Goal: Task Accomplishment & Management: Complete application form

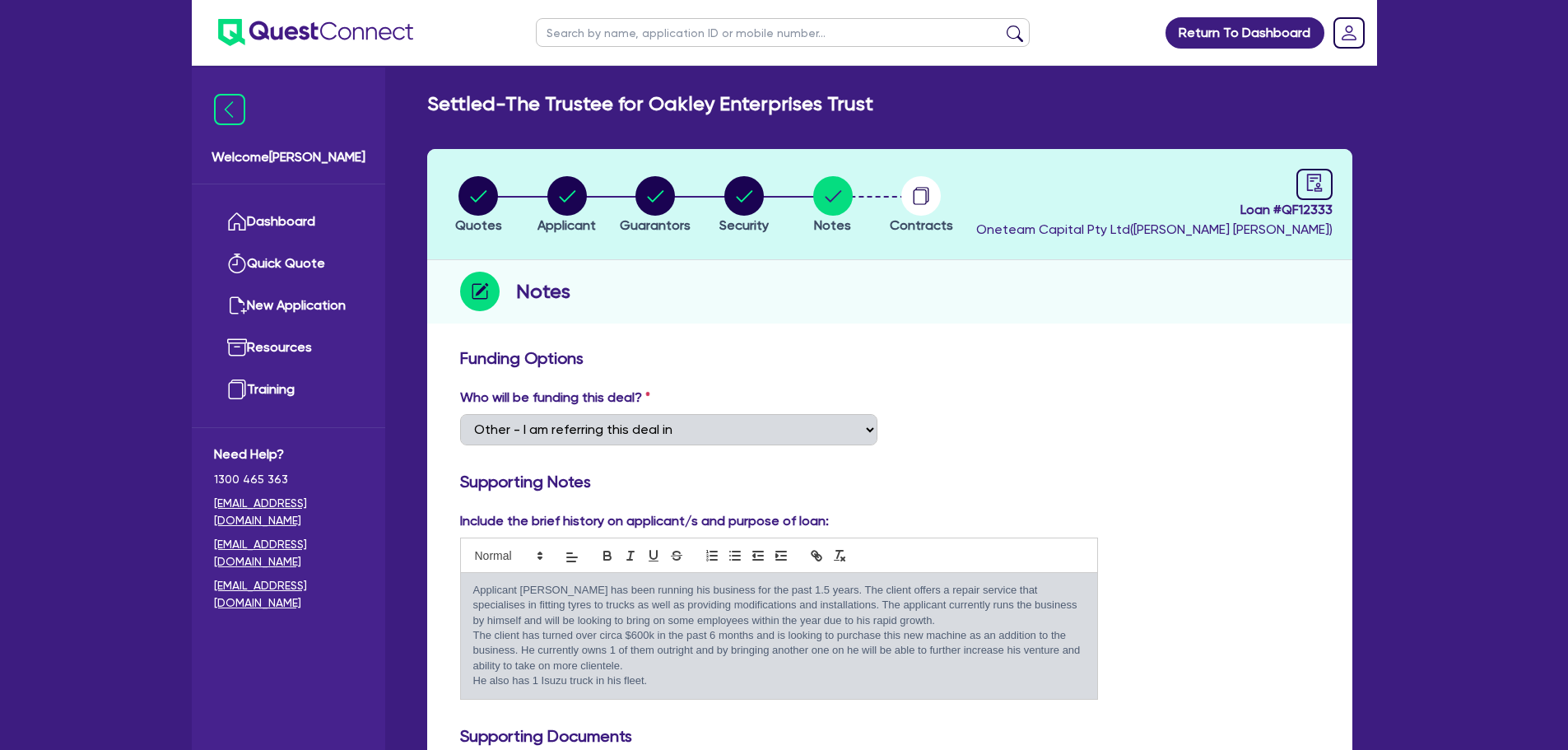
select select "Other"
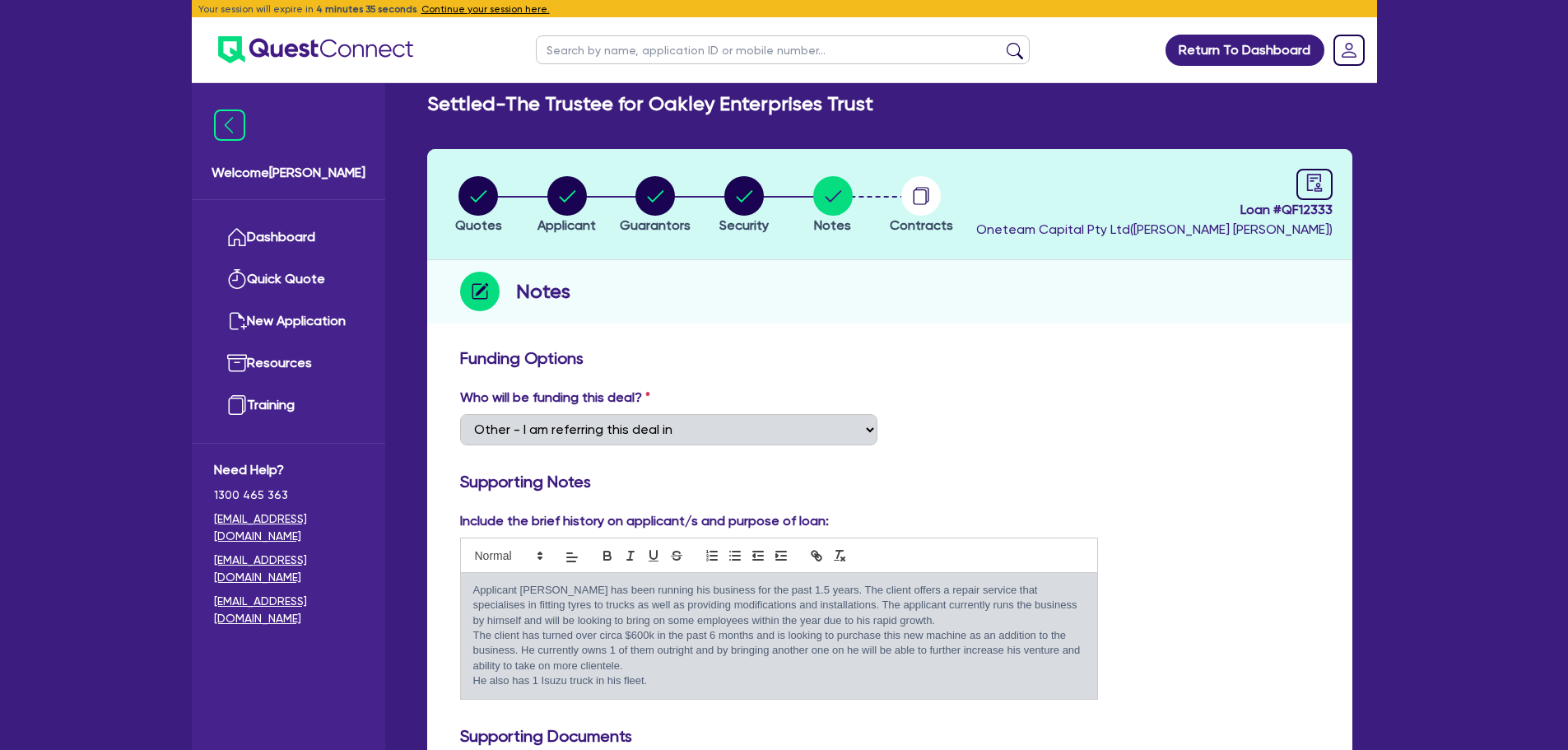
click at [643, 351] on h3 "Funding Options" at bounding box center [889, 358] width 860 height 20
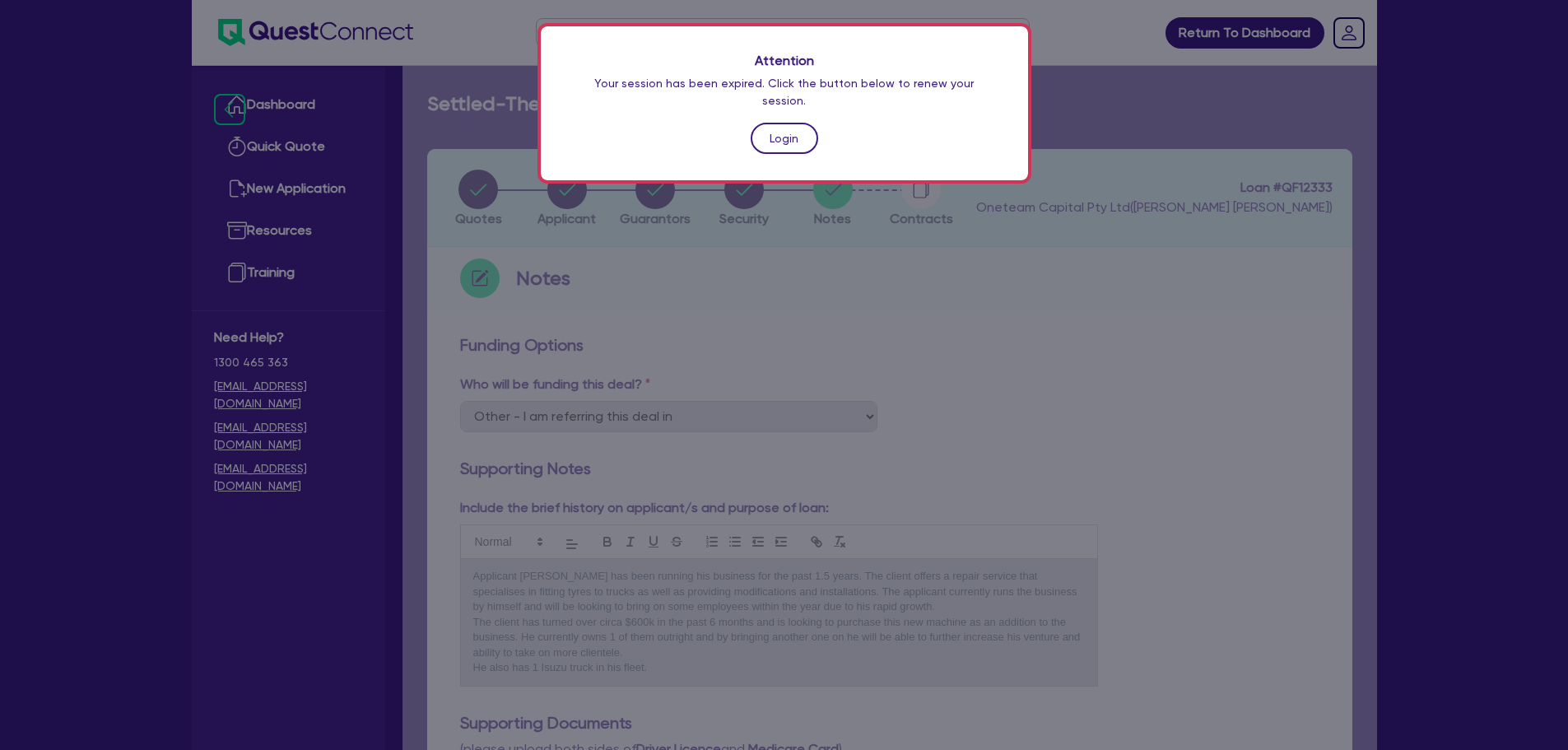
click at [772, 122] on link "Login" at bounding box center [784, 138] width 68 height 31
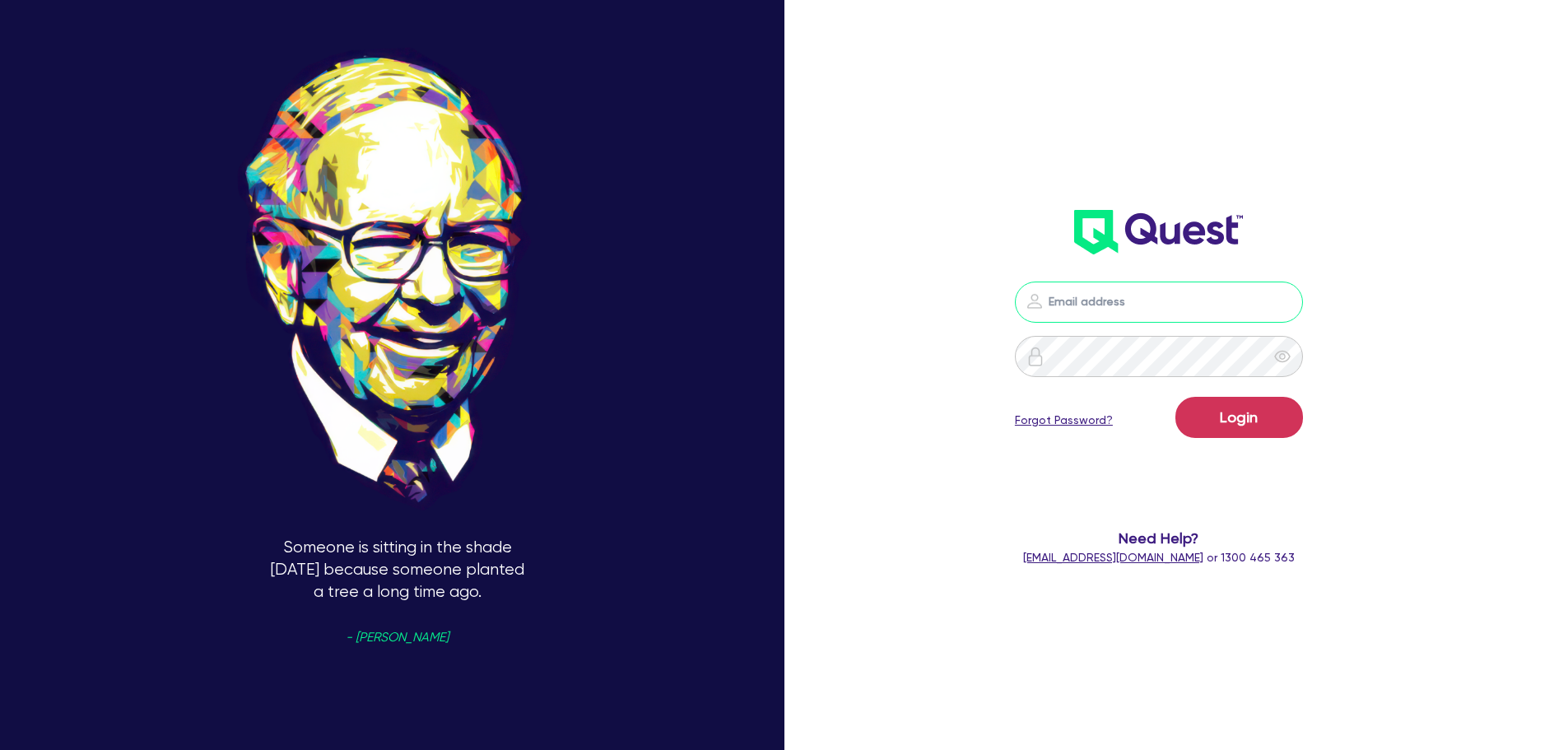
click at [1157, 307] on input "email" at bounding box center [1159, 301] width 288 height 41
type input "rob.matheson@quest.finance"
click at [1248, 431] on button "Login" at bounding box center [1239, 417] width 128 height 41
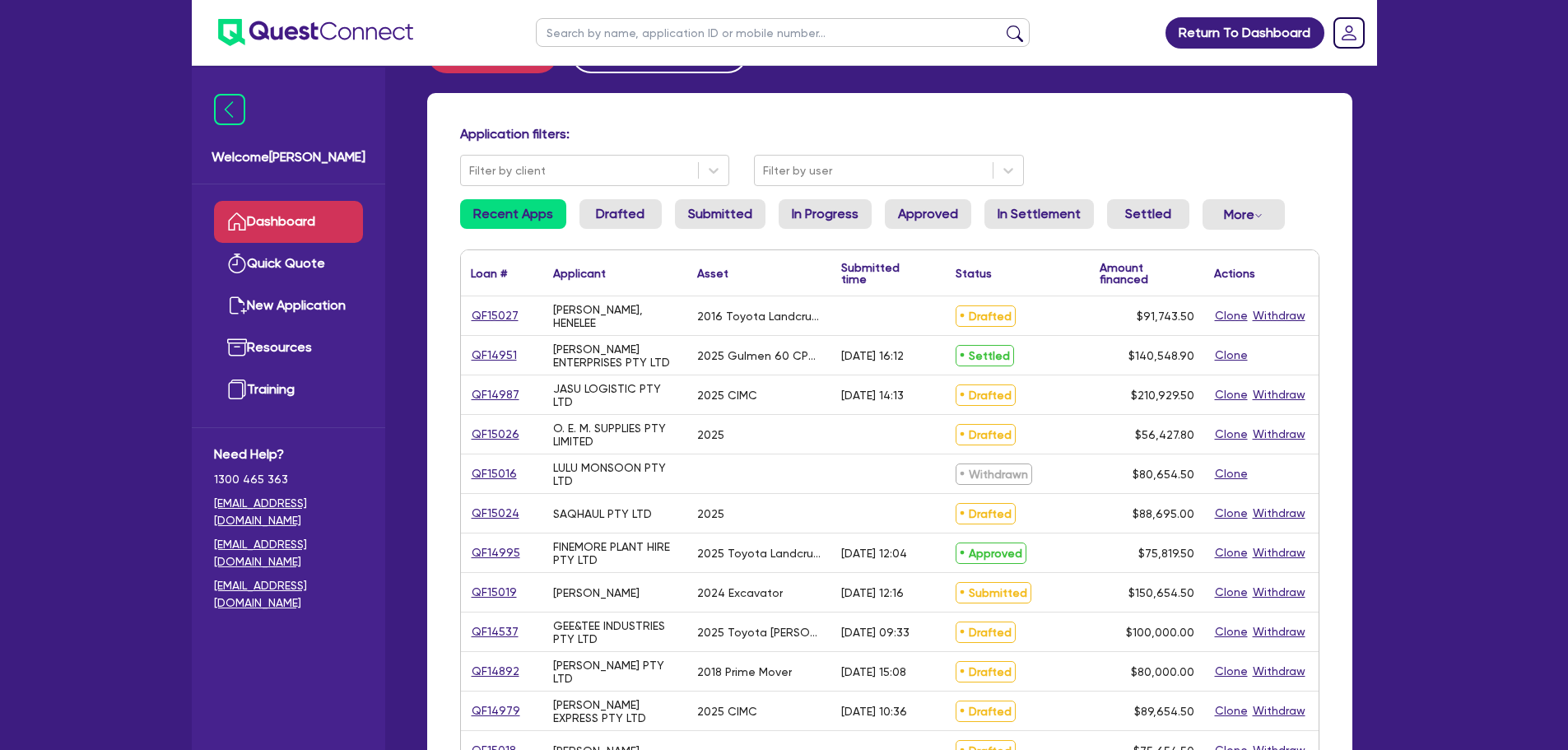
scroll to position [82, 0]
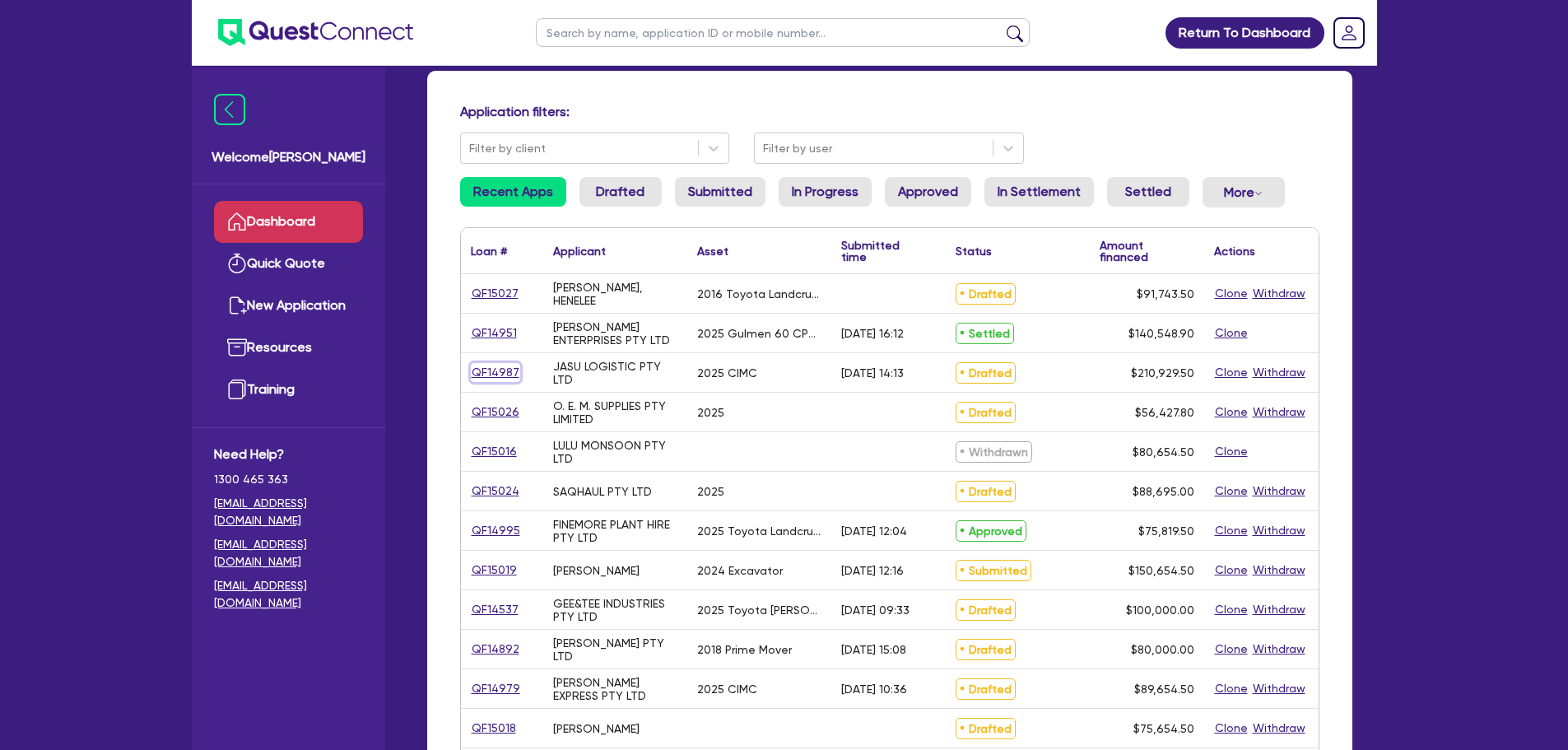
click at [490, 368] on link "QF14987" at bounding box center [495, 372] width 49 height 19
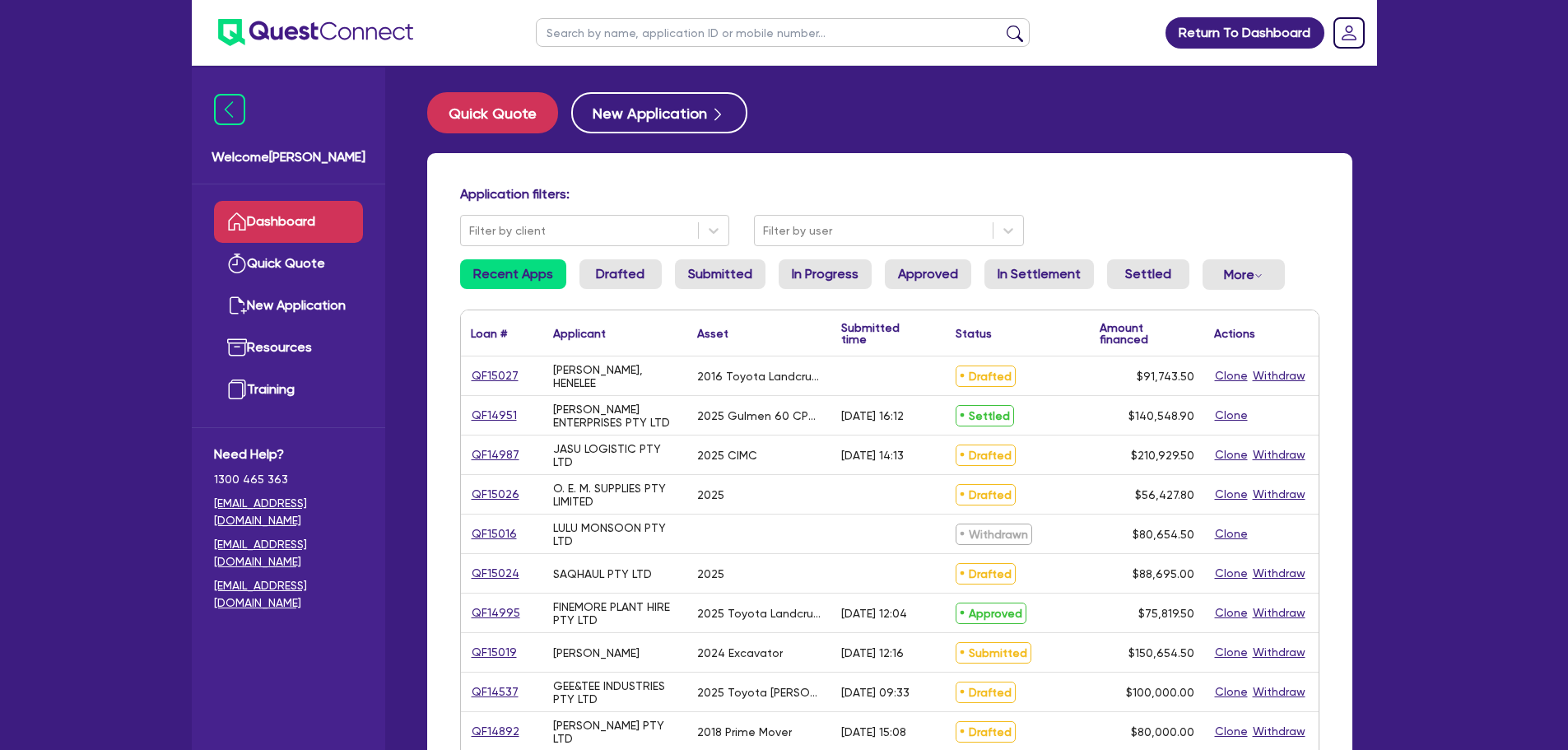
select select "PRIMARY_ASSETS"
select select "TRAILERS"
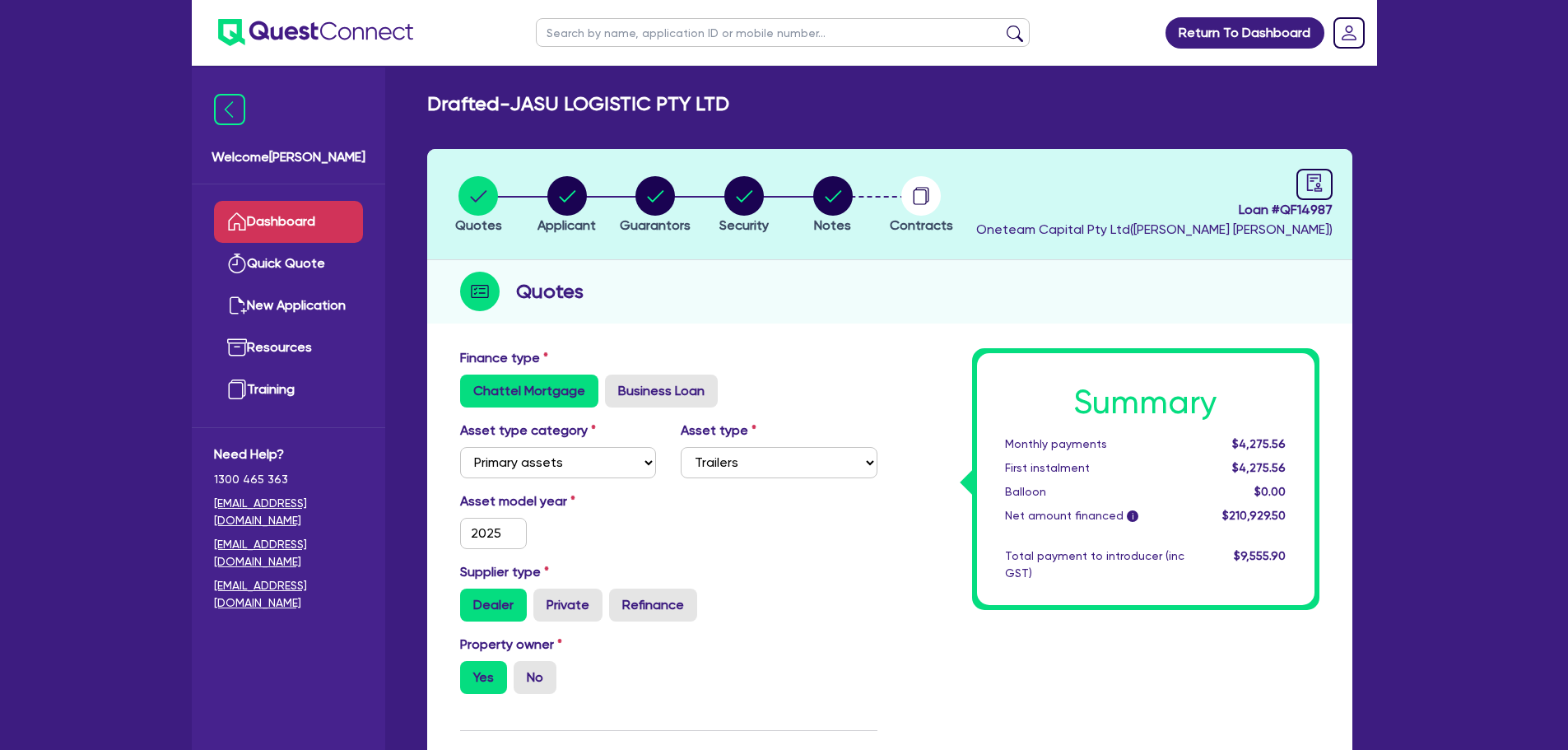
click at [294, 219] on link "Dashboard" at bounding box center [289, 221] width 149 height 42
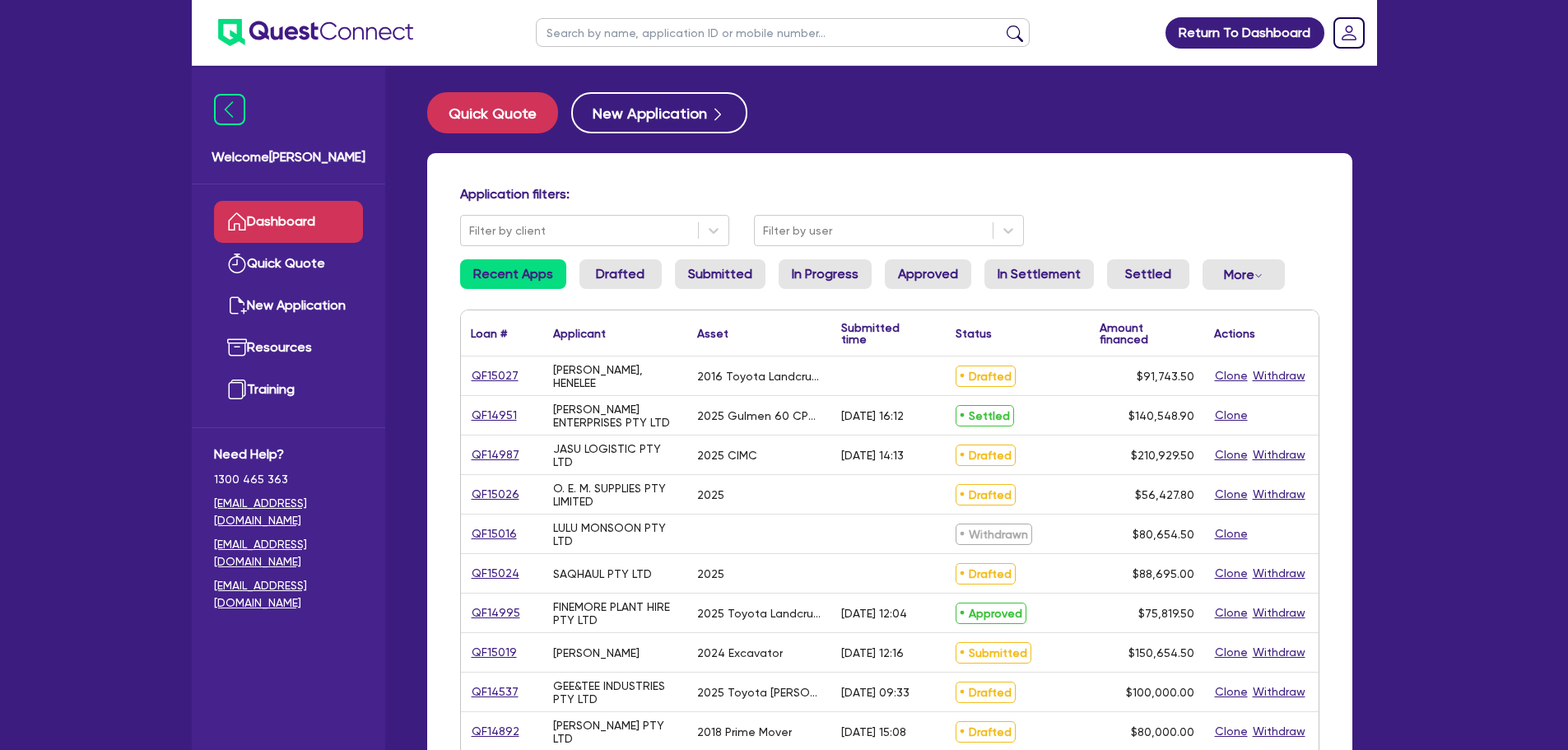
click at [628, 33] on input "text" at bounding box center [783, 32] width 494 height 29
click at [1002, 24] on button "submit" at bounding box center [1015, 36] width 26 height 23
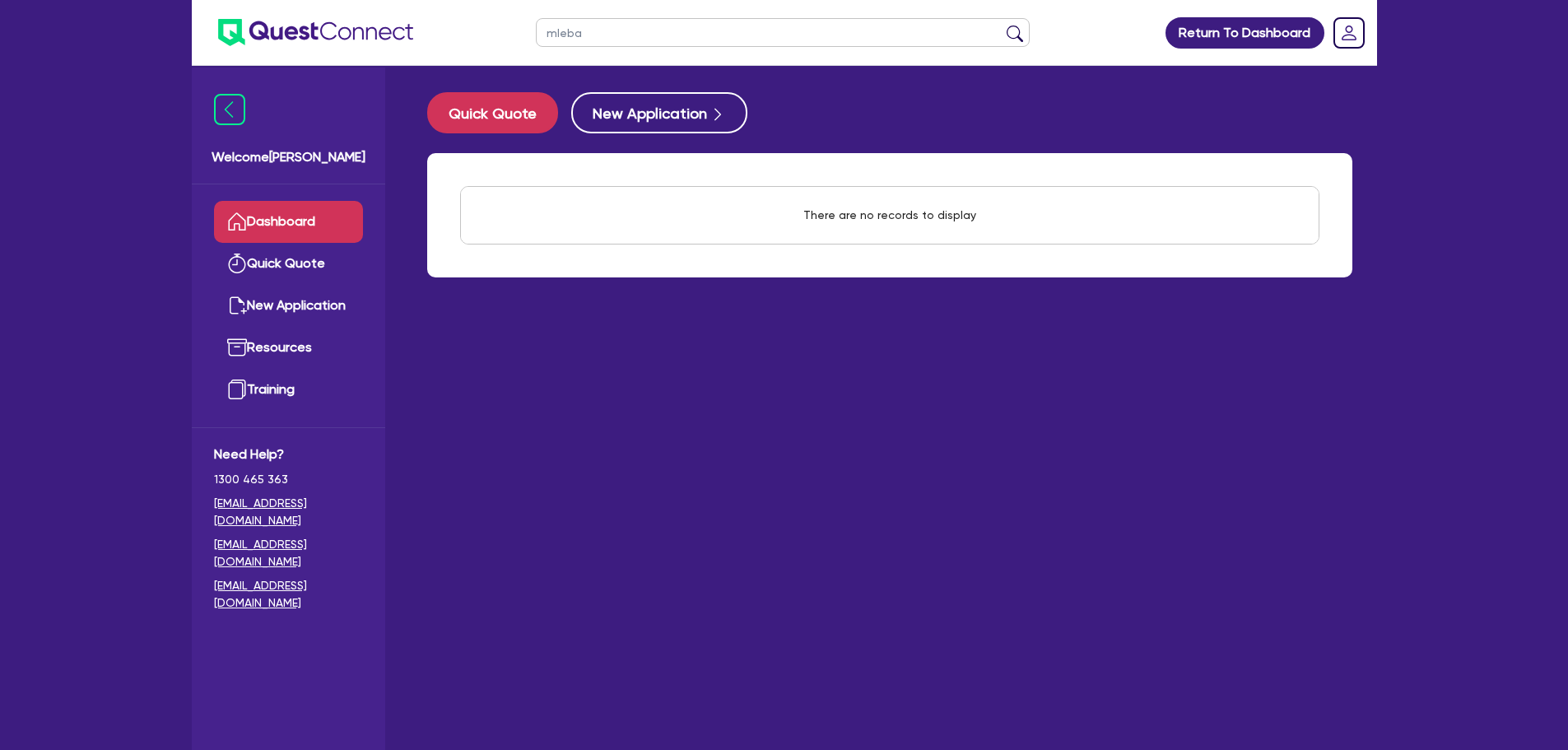
drag, startPoint x: 593, startPoint y: 32, endPoint x: 547, endPoint y: 30, distance: 46.0
click at [547, 30] on input "mleba" at bounding box center [783, 32] width 494 height 29
type input "melba"
click at [1002, 24] on button "submit" at bounding box center [1015, 36] width 26 height 23
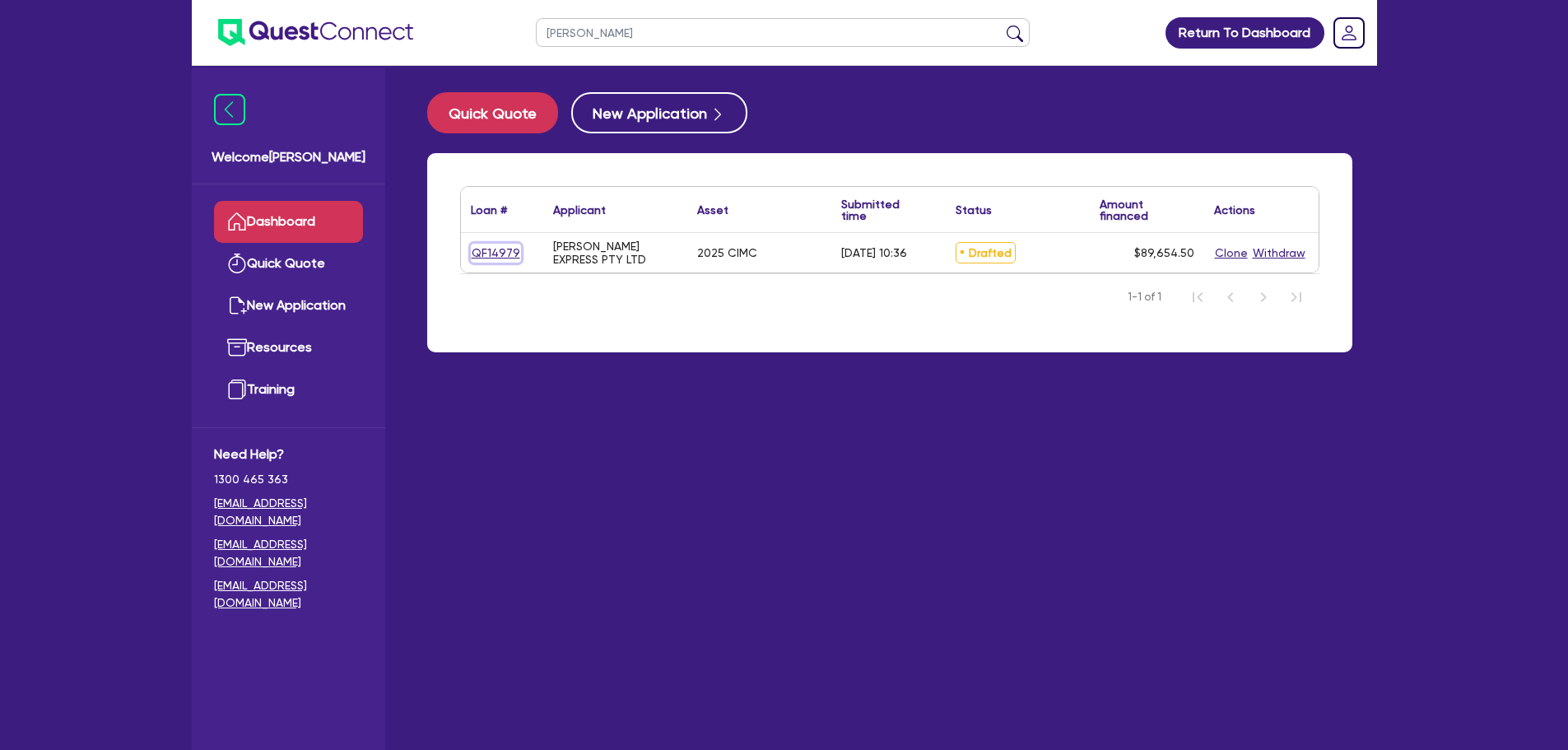
click at [506, 247] on link "QF14979" at bounding box center [496, 253] width 50 height 19
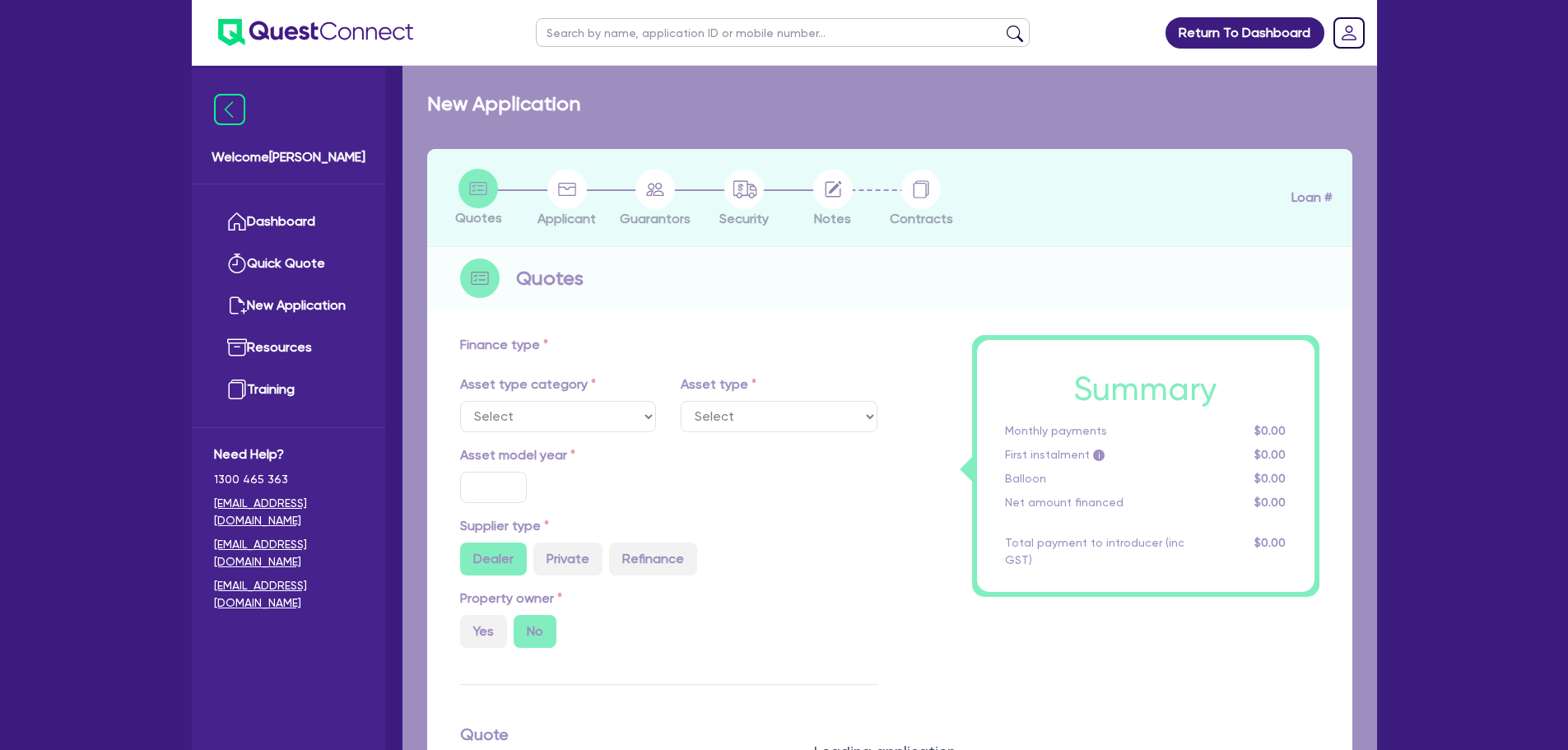
select select "PRIMARY_ASSETS"
type input "2025"
radio input "true"
type input "89,000"
type input "2"
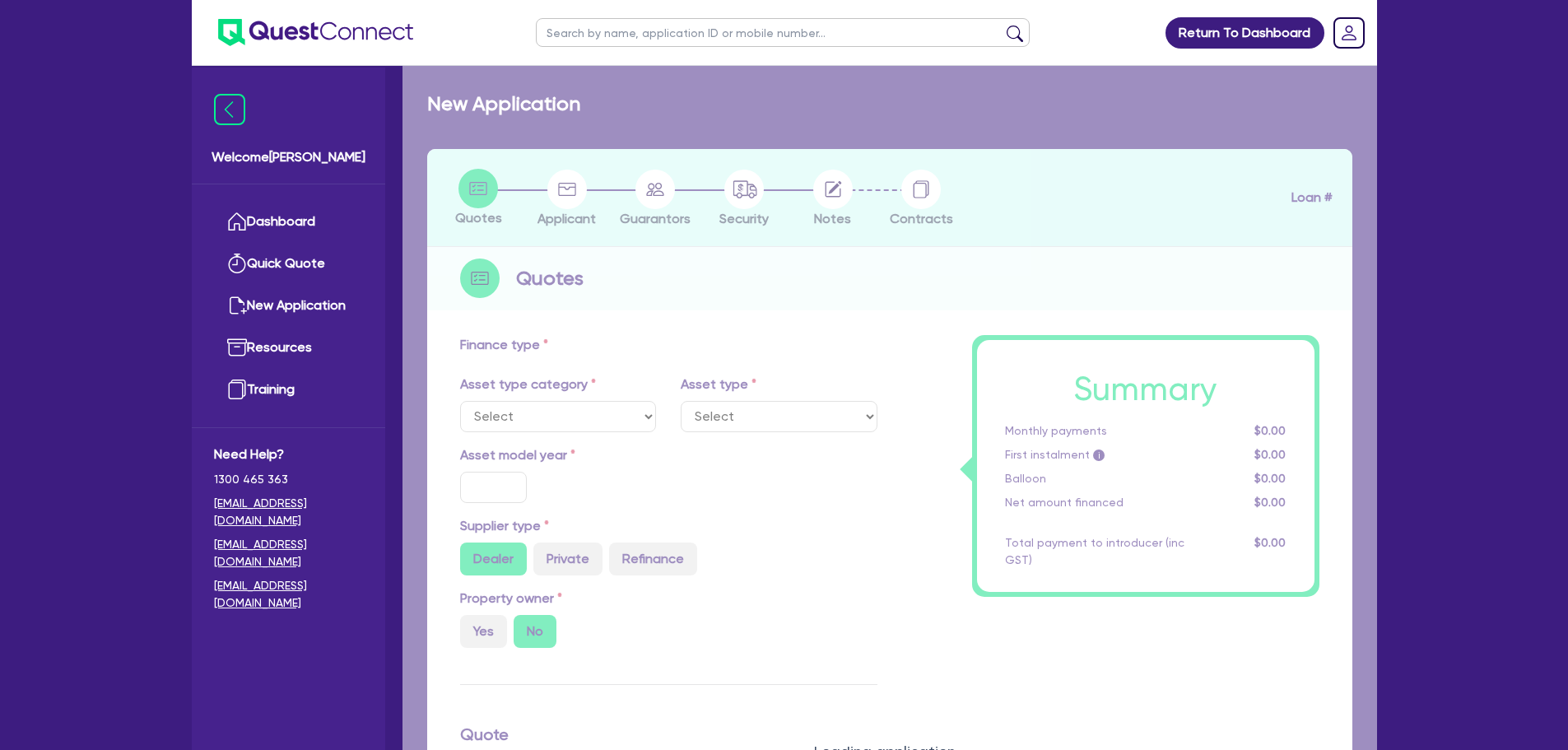
type input "1,793.09"
type input "3.99"
select select "TRAILERS"
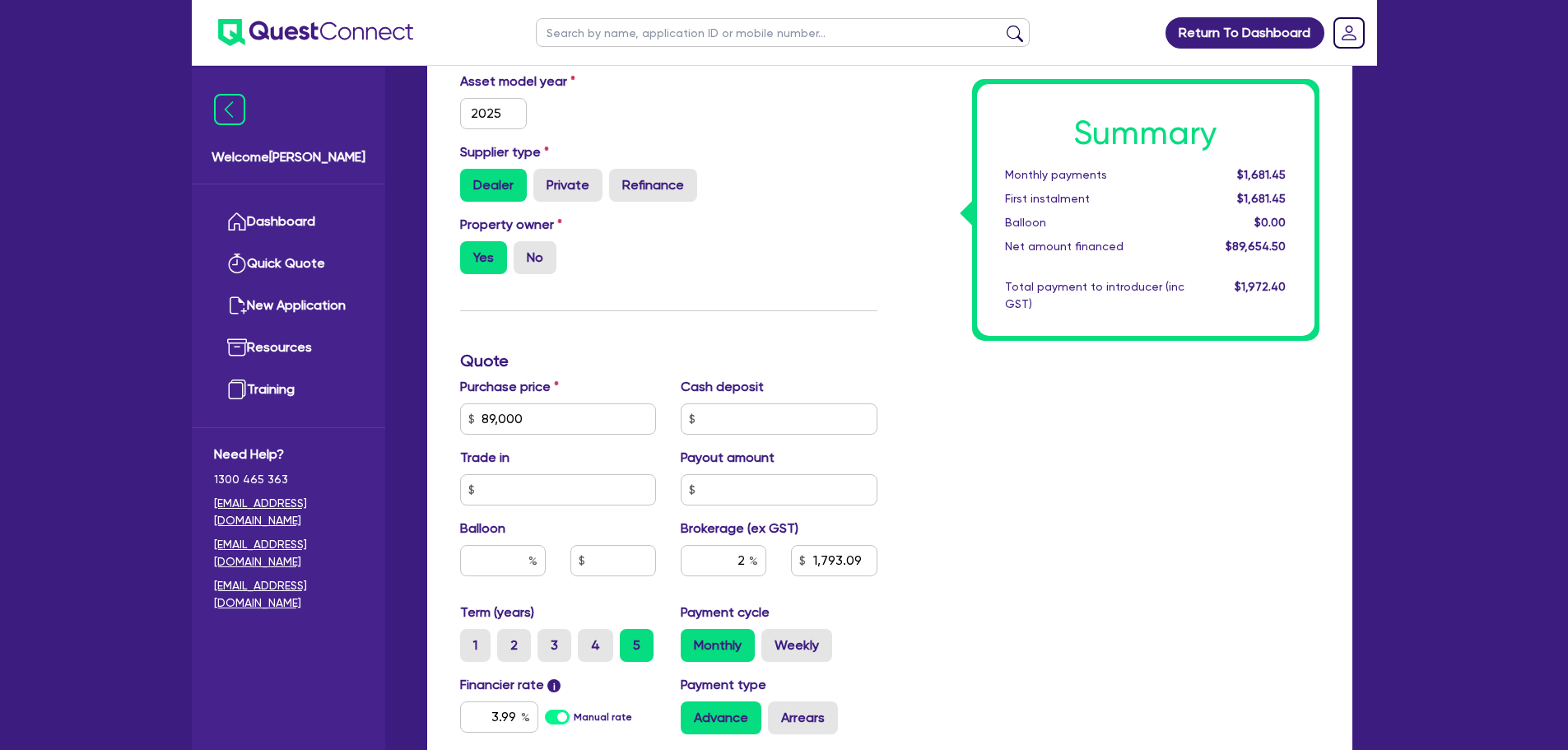
scroll to position [494, 0]
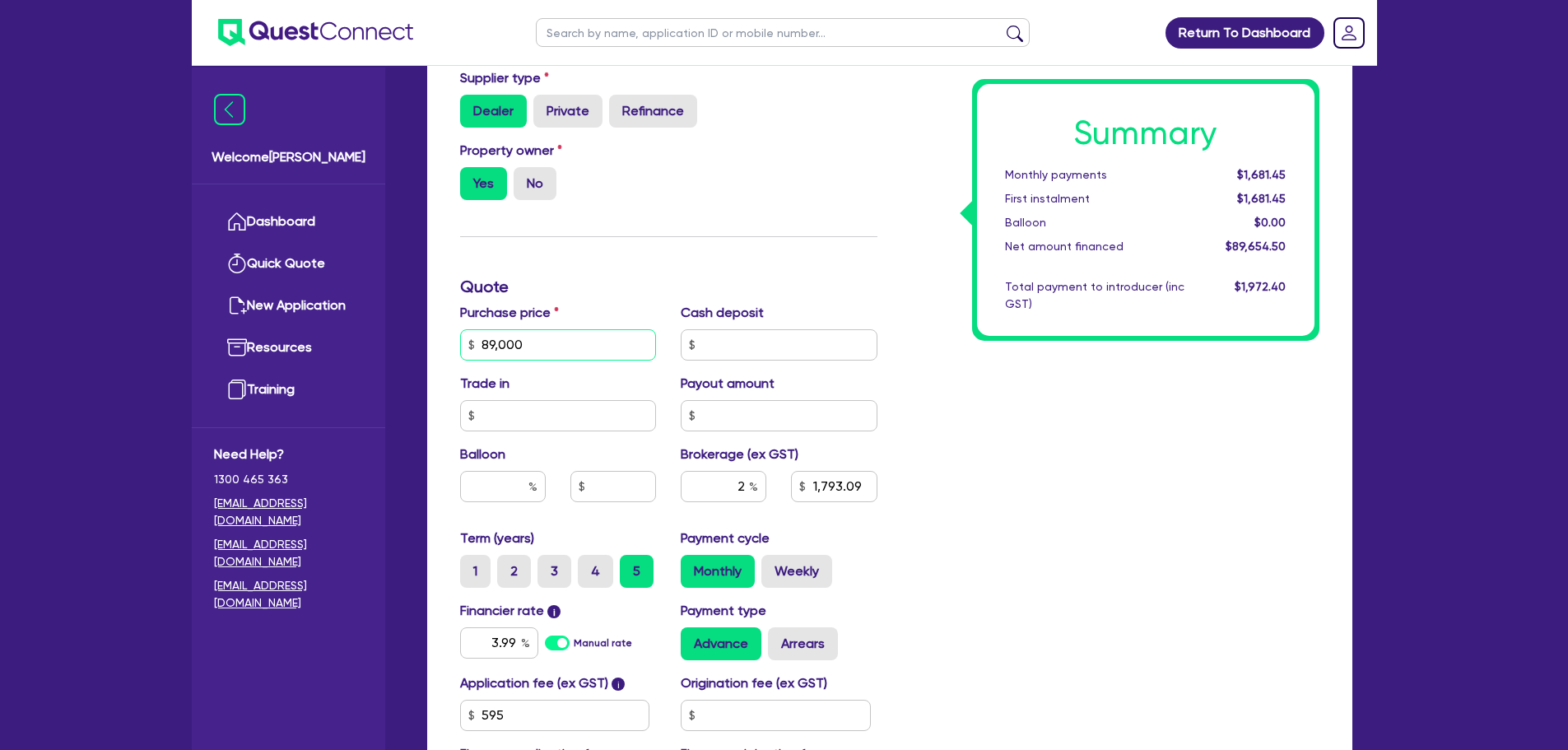
drag, startPoint x: 538, startPoint y: 347, endPoint x: 493, endPoint y: 343, distance: 45.2
click at [493, 343] on input "89,000" at bounding box center [558, 345] width 197 height 31
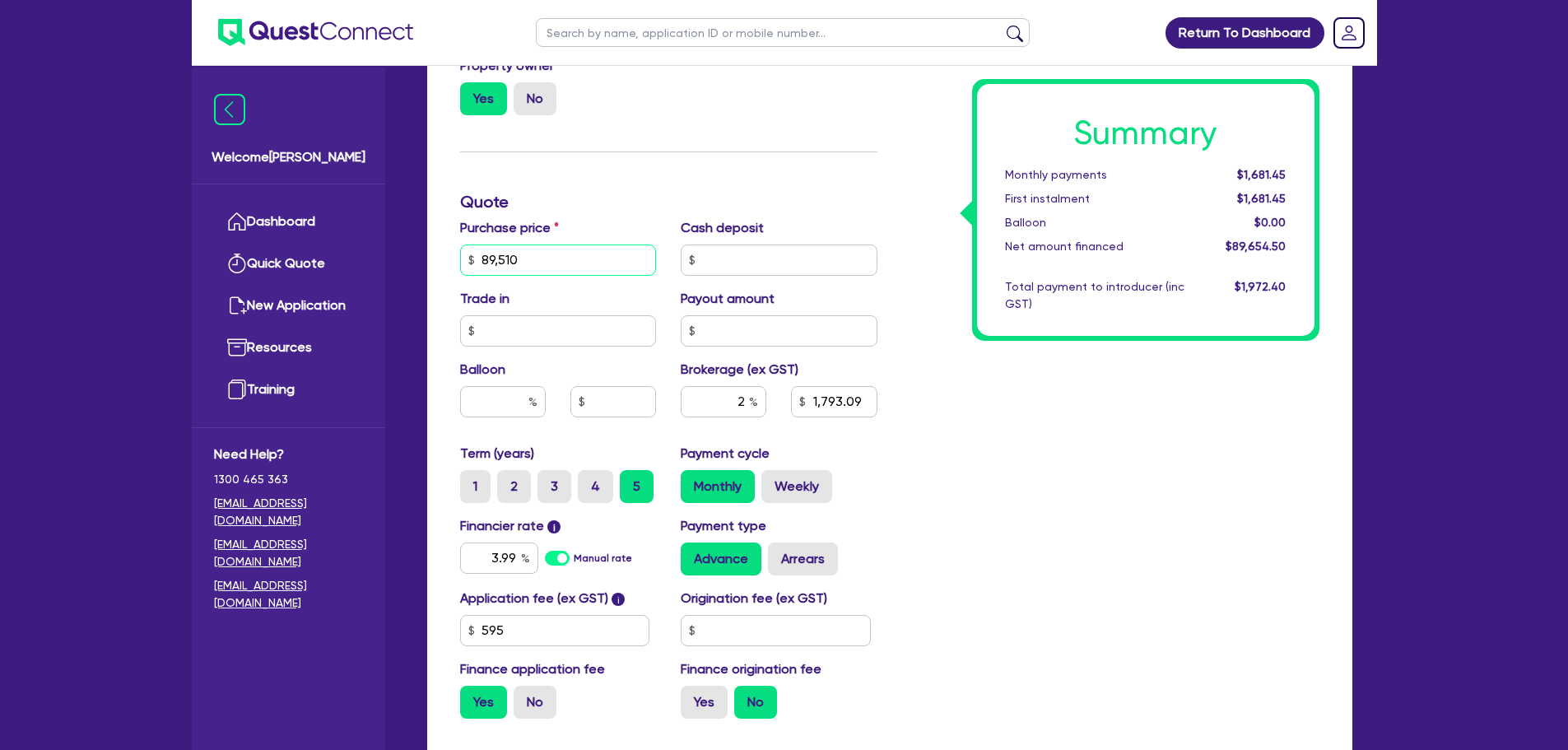
scroll to position [659, 0]
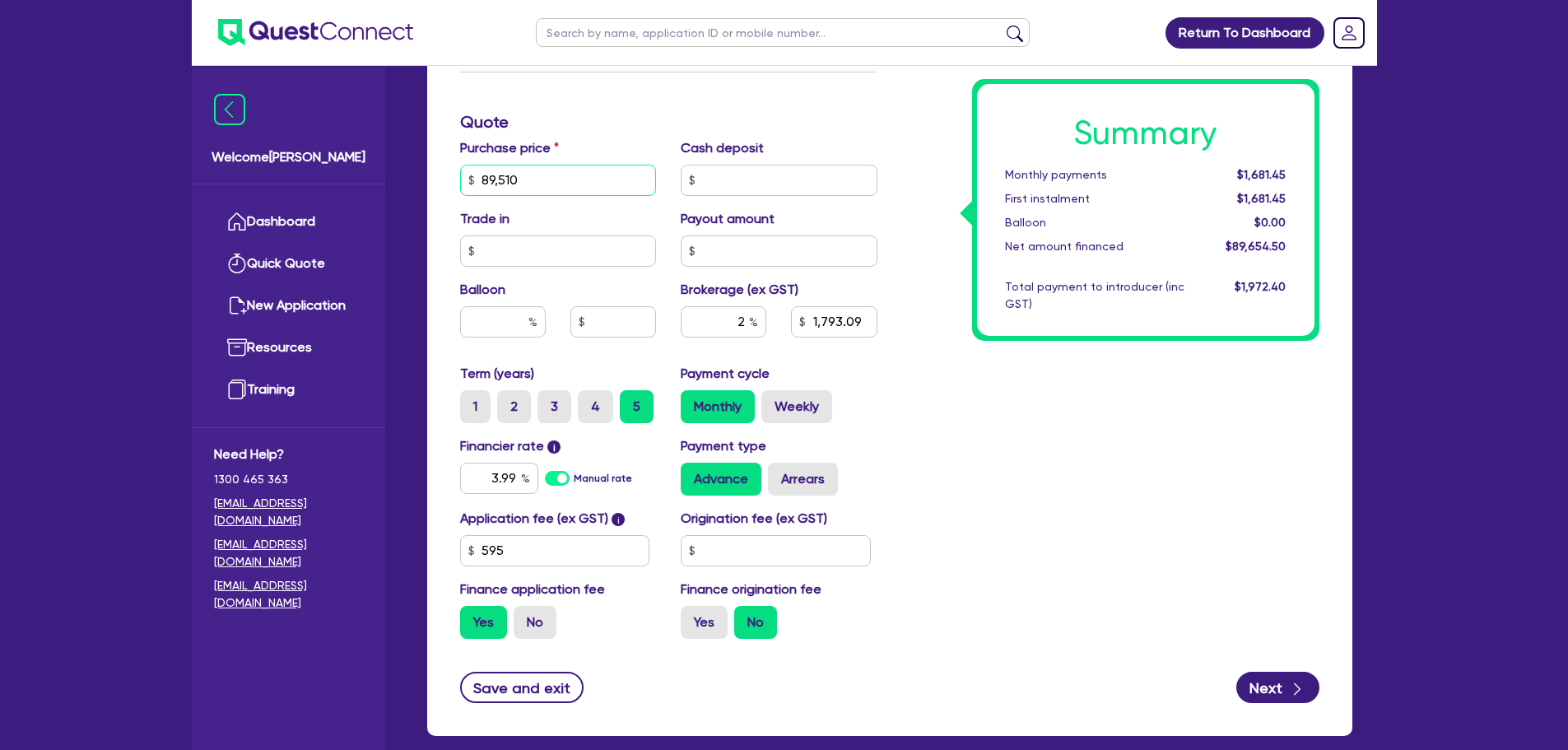
type input "89,510"
click at [720, 317] on input "2" at bounding box center [724, 322] width 86 height 31
click at [915, 394] on div "Summary Monthly payments $1,691.01 First instalment $1,691.01 Balloon $0.00 Net…" at bounding box center [1111, 170] width 442 height 963
type input "1,803.29"
click at [744, 323] on input "2" at bounding box center [724, 322] width 86 height 31
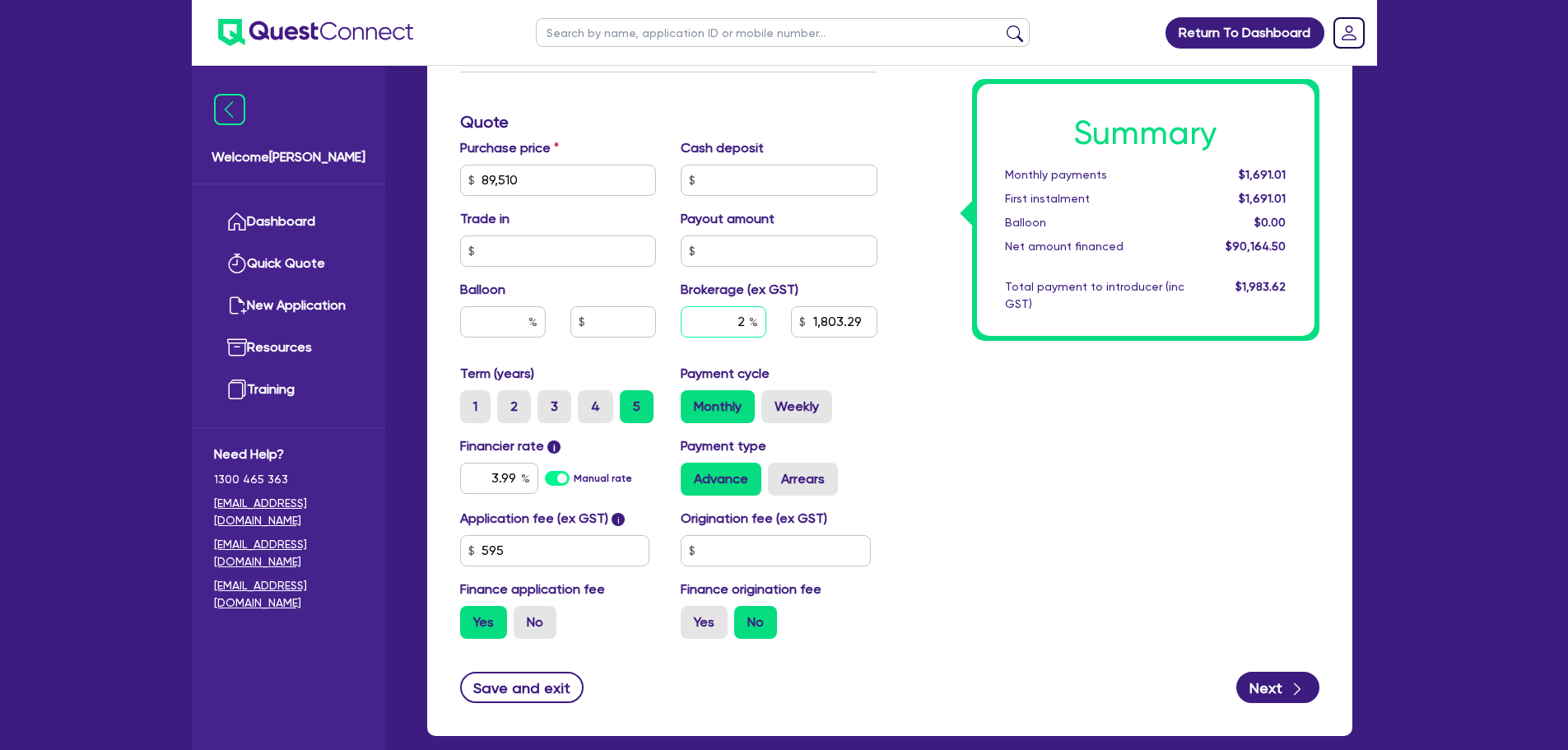
click at [749, 319] on input "2" at bounding box center [724, 322] width 86 height 31
type input "1,803.29"
type input "1"
click at [945, 416] on div "Summary Monthly payments $1,654.61 First instalment $1,654.61 Balloon $0.00 Net…" at bounding box center [1111, 170] width 442 height 963
type input "901.65"
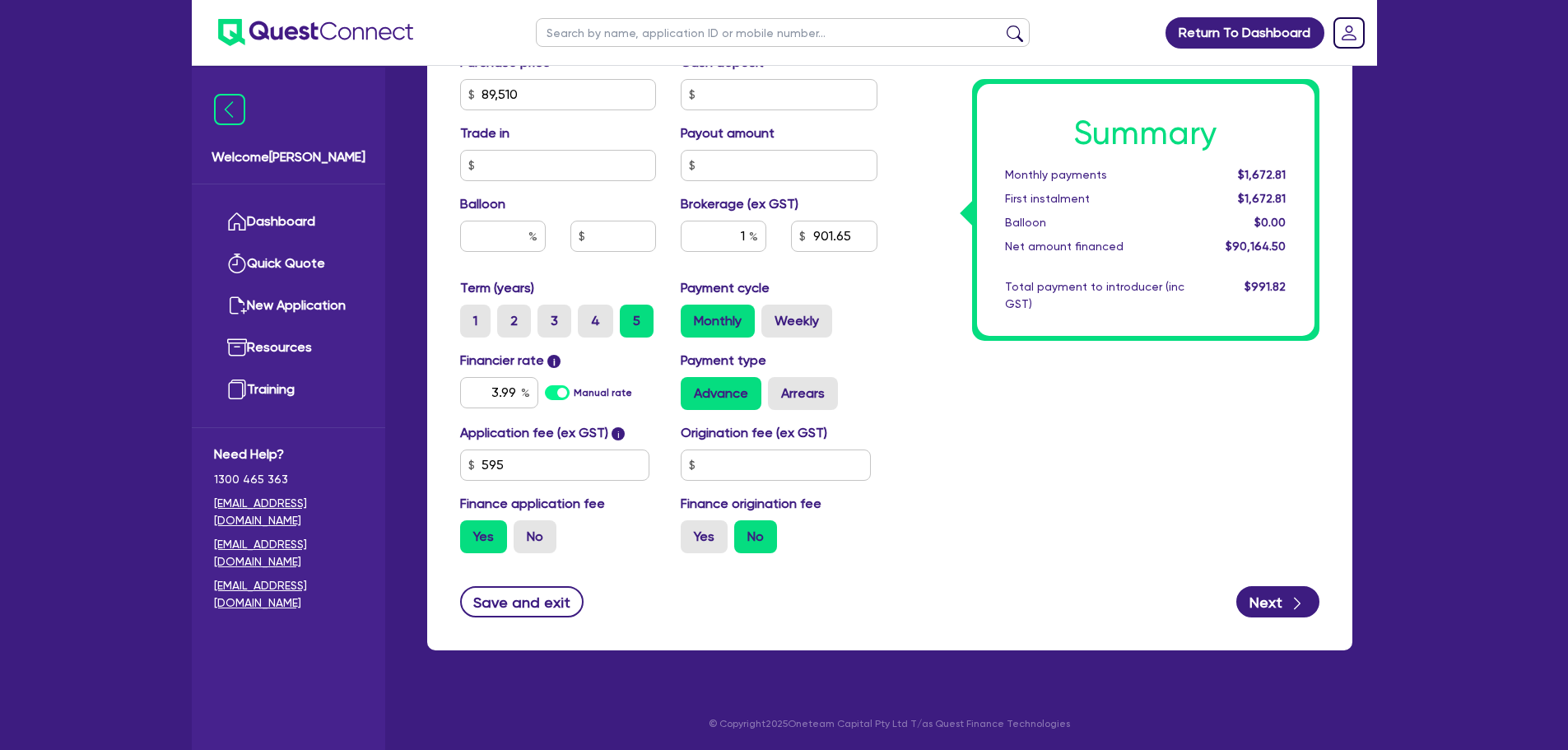
scroll to position [746, 0]
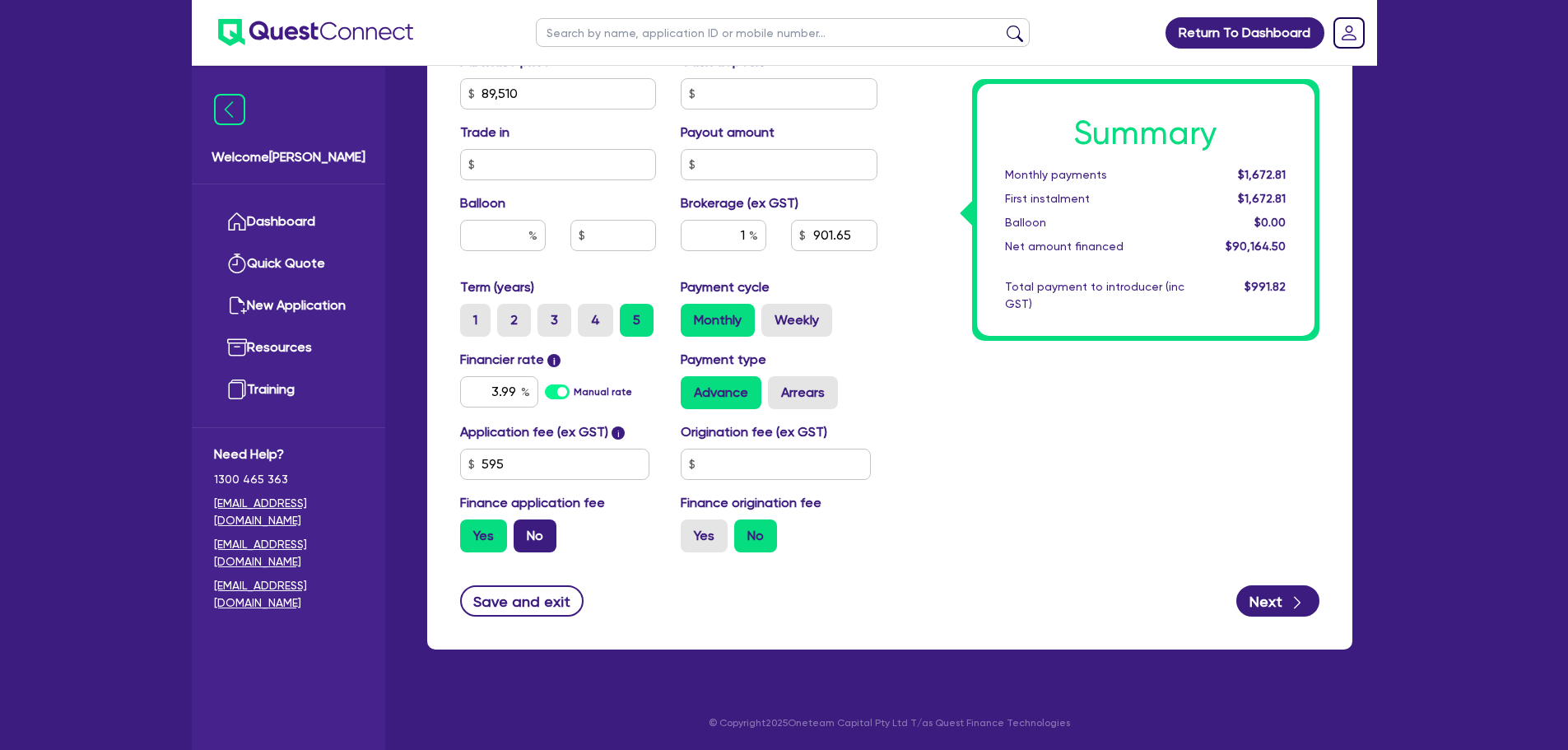
click at [522, 535] on label "No" at bounding box center [535, 536] width 43 height 33
click at [522, 530] on input "No" at bounding box center [519, 525] width 10 height 10
radio input "true"
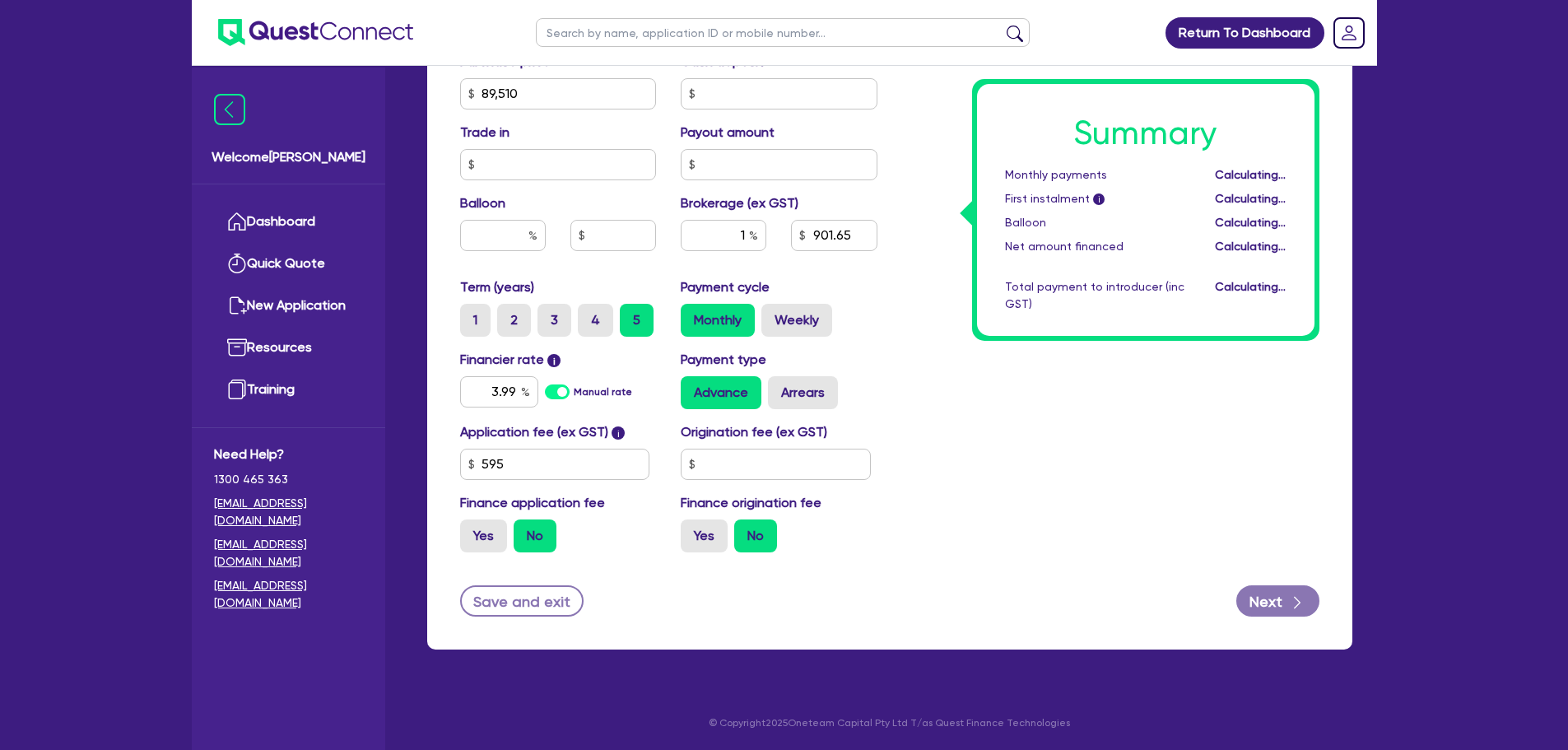
type input "895.1"
drag, startPoint x: 746, startPoint y: 234, endPoint x: 724, endPoint y: 234, distance: 22.0
click at [726, 234] on input "1" at bounding box center [724, 235] width 86 height 31
type input "2"
drag, startPoint x: 957, startPoint y: 367, endPoint x: 881, endPoint y: 345, distance: 79.1
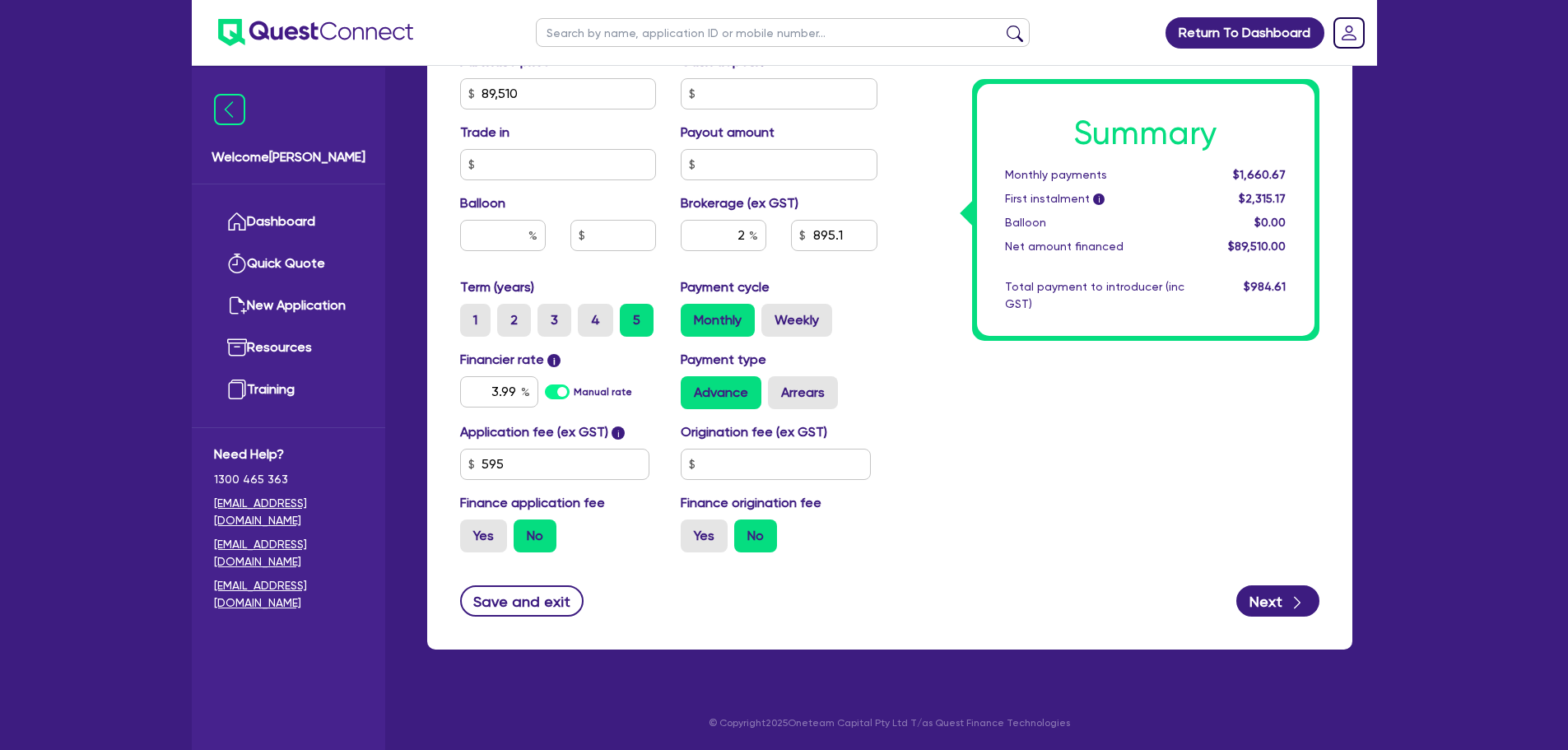
click at [956, 367] on div "Summary Monthly payments $1,660.67 First instalment i $2,315.17 Balloon $0.00 N…" at bounding box center [1111, 84] width 442 height 963
type input "1,790.2"
click at [810, 324] on label "Weekly" at bounding box center [797, 320] width 71 height 33
click at [772, 314] on input "Weekly" at bounding box center [767, 309] width 10 height 10
radio input "true"
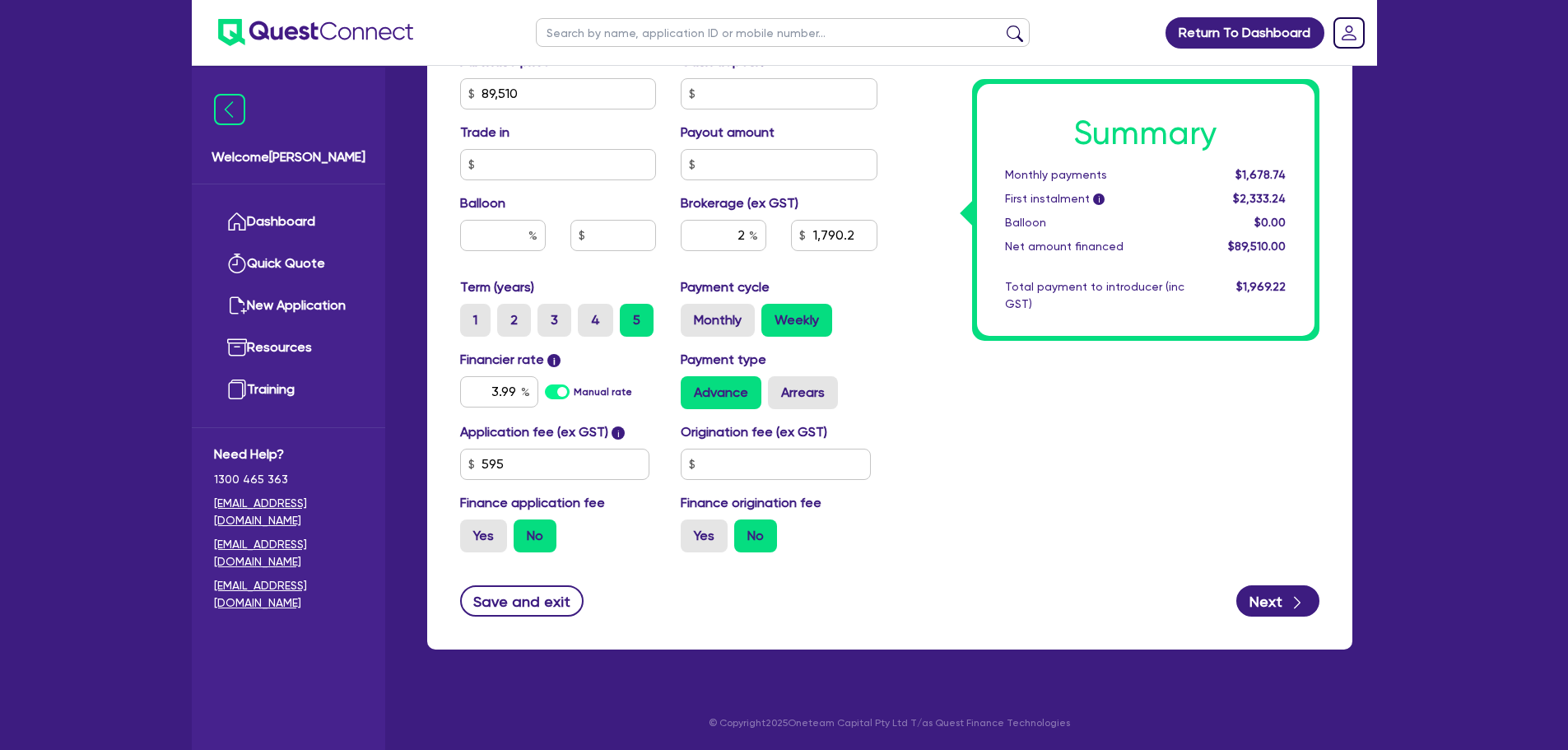
type input "1,790.2"
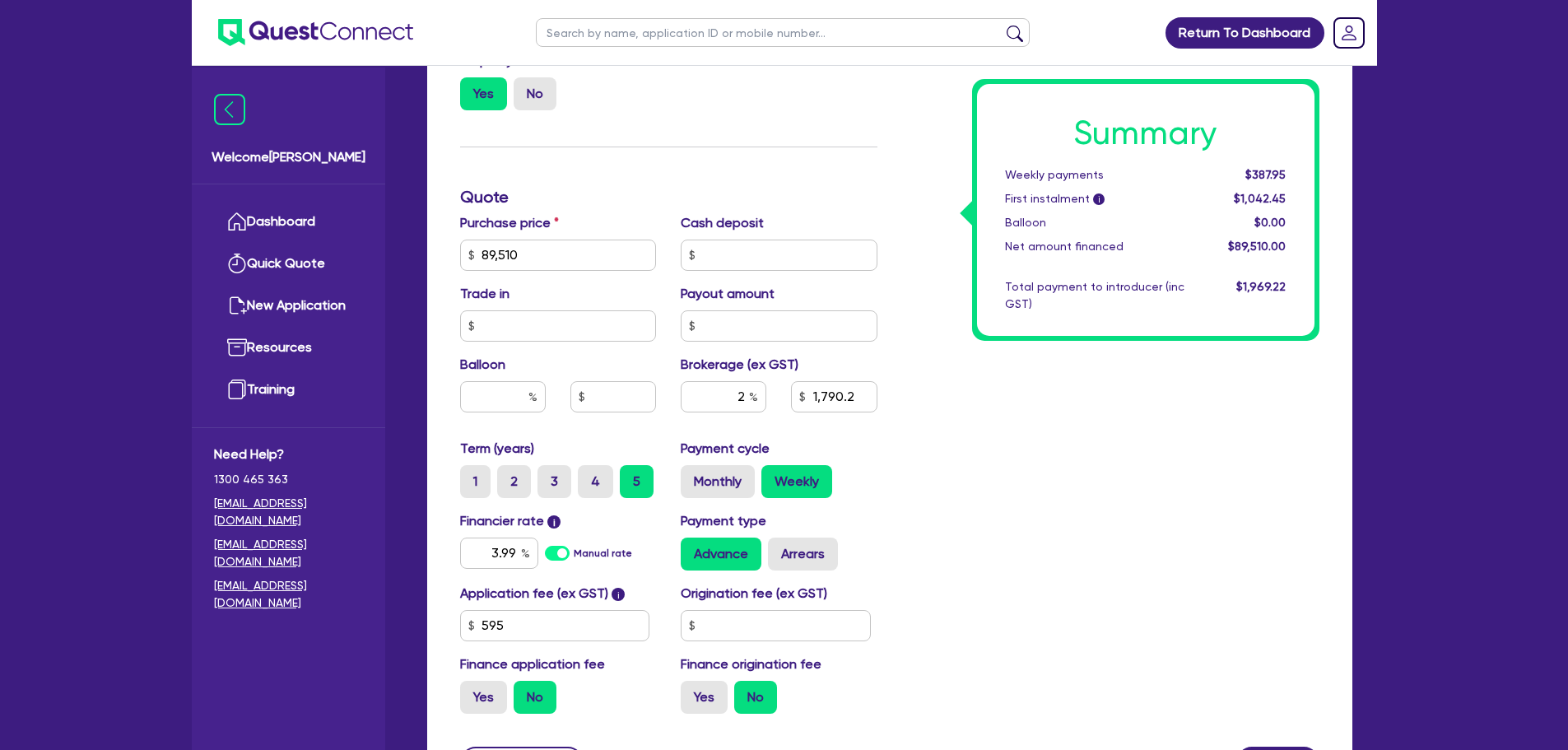
scroll to position [581, 0]
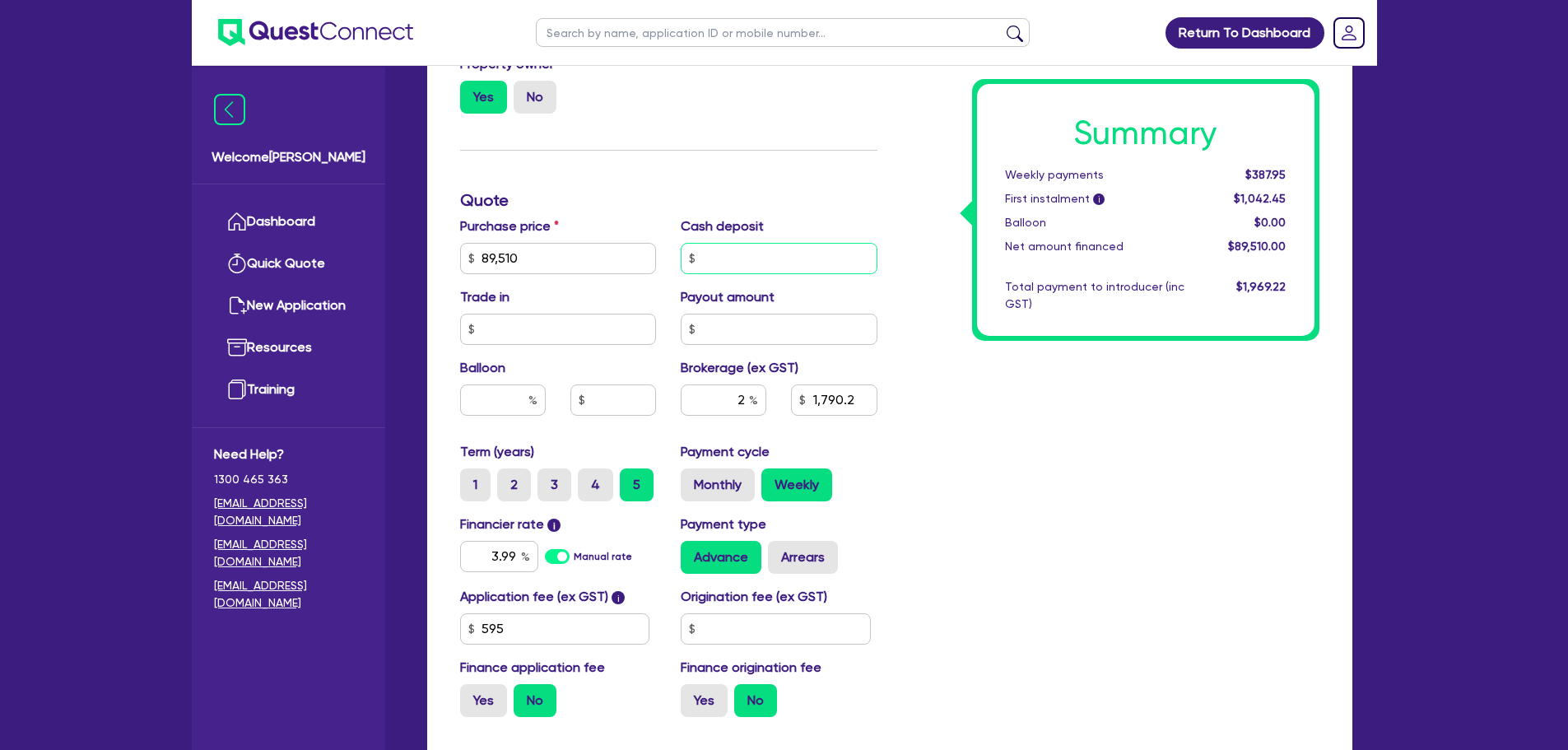
click at [711, 264] on input "text" at bounding box center [779, 259] width 197 height 31
type input "10,000"
click at [925, 391] on div "Summary Weekly payments $387.95 First instalment i $1,042.45 Balloon $0.00 Net …" at bounding box center [1111, 248] width 442 height 963
type input "1,590.2"
drag, startPoint x: 755, startPoint y: 260, endPoint x: 685, endPoint y: 264, distance: 70.1
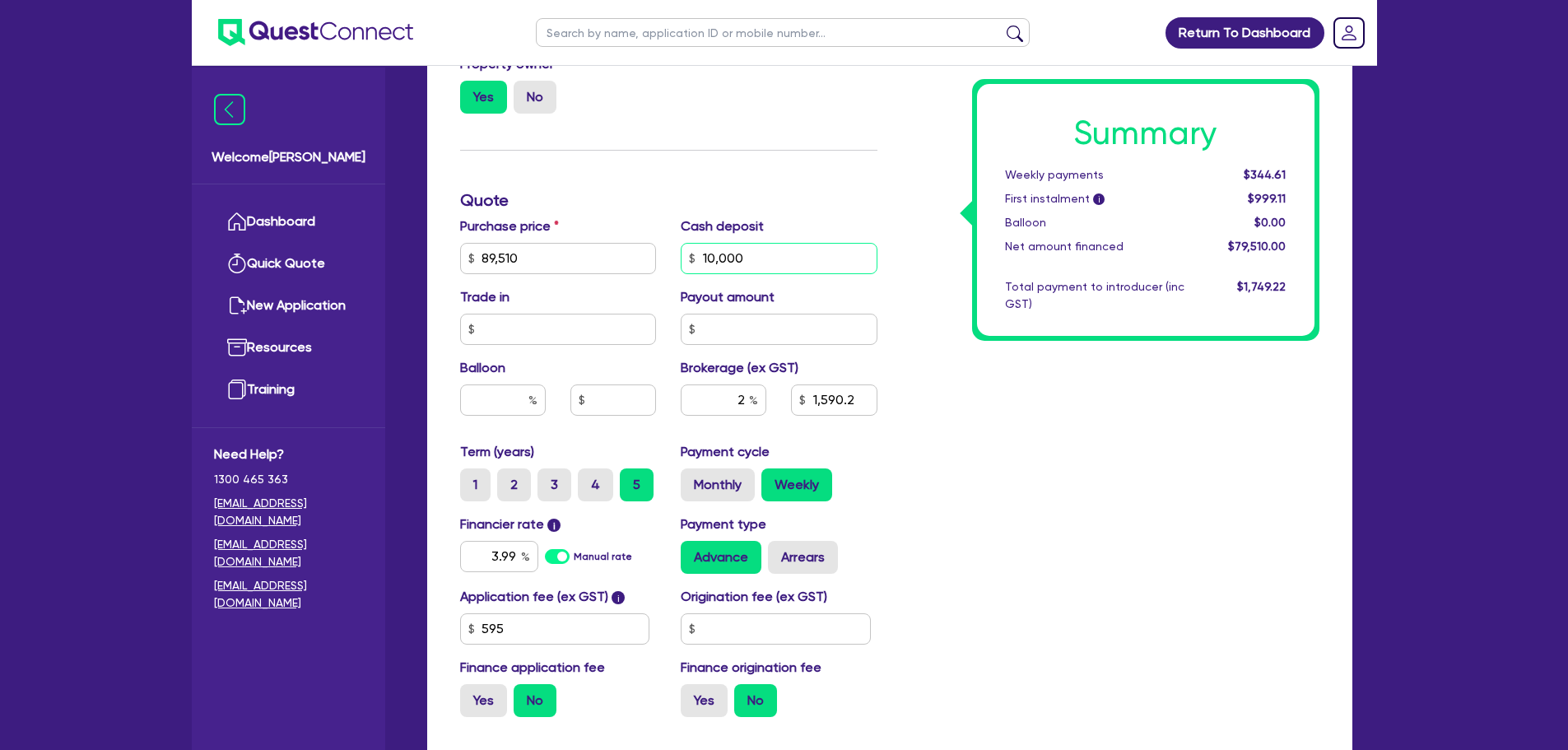
click at [685, 264] on input "10,000" at bounding box center [779, 259] width 197 height 31
type input "20,000"
click at [1026, 385] on div "Summary Weekly payments $344.61 First instalment i $999.11 Balloon $0.00 Net am…" at bounding box center [1111, 248] width 442 height 963
type input "1,390.2"
drag, startPoint x: 1256, startPoint y: 173, endPoint x: 1302, endPoint y: 175, distance: 46.0
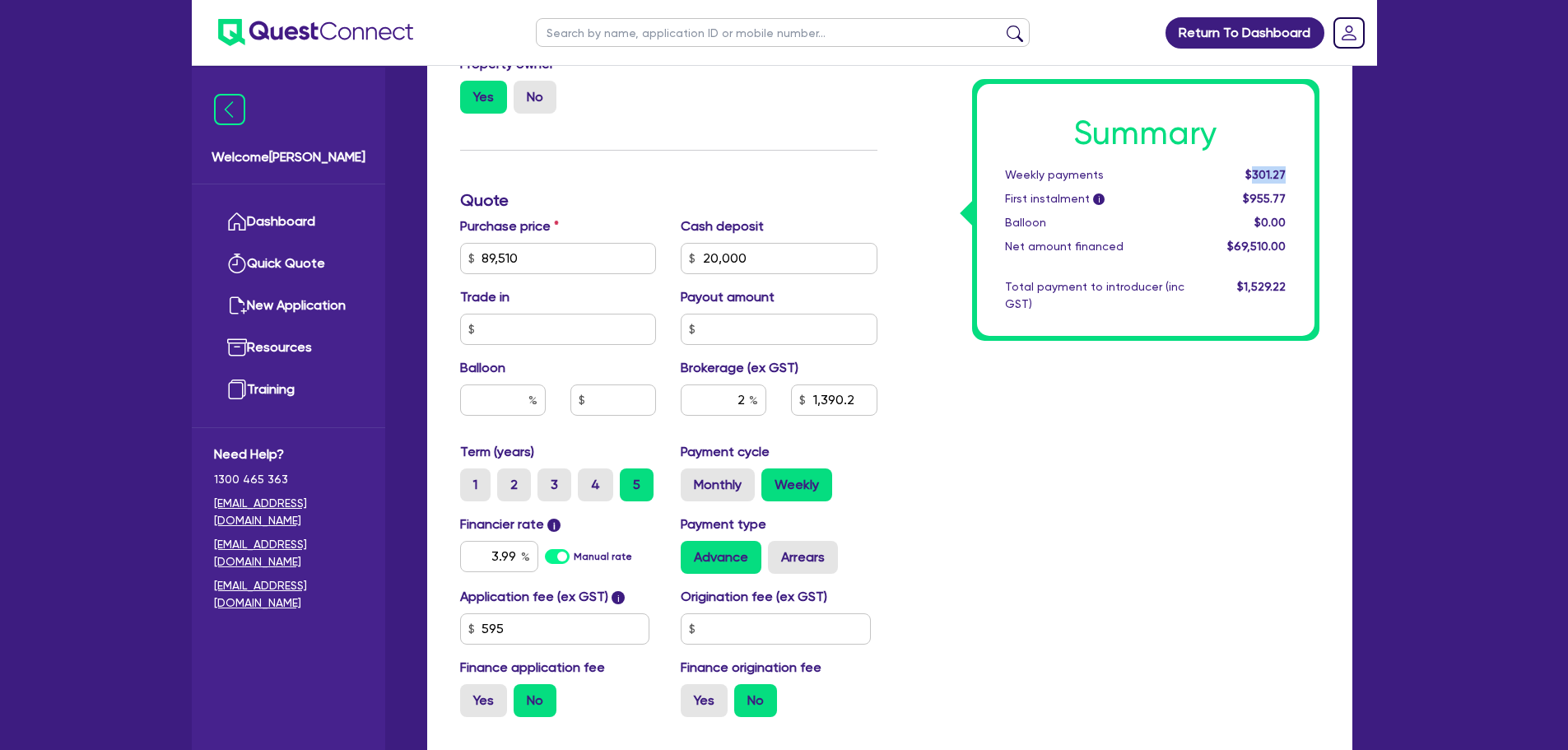
click at [1302, 175] on div "Summary Weekly payments $301.27 First instalment i $955.77 Balloon $0.00 Net am…" at bounding box center [1145, 210] width 338 height 252
click at [784, 556] on label "Arrears" at bounding box center [803, 557] width 70 height 33
click at [779, 552] on input "Arrears" at bounding box center [773, 546] width 10 height 10
radio input "true"
type input "1,390.2"
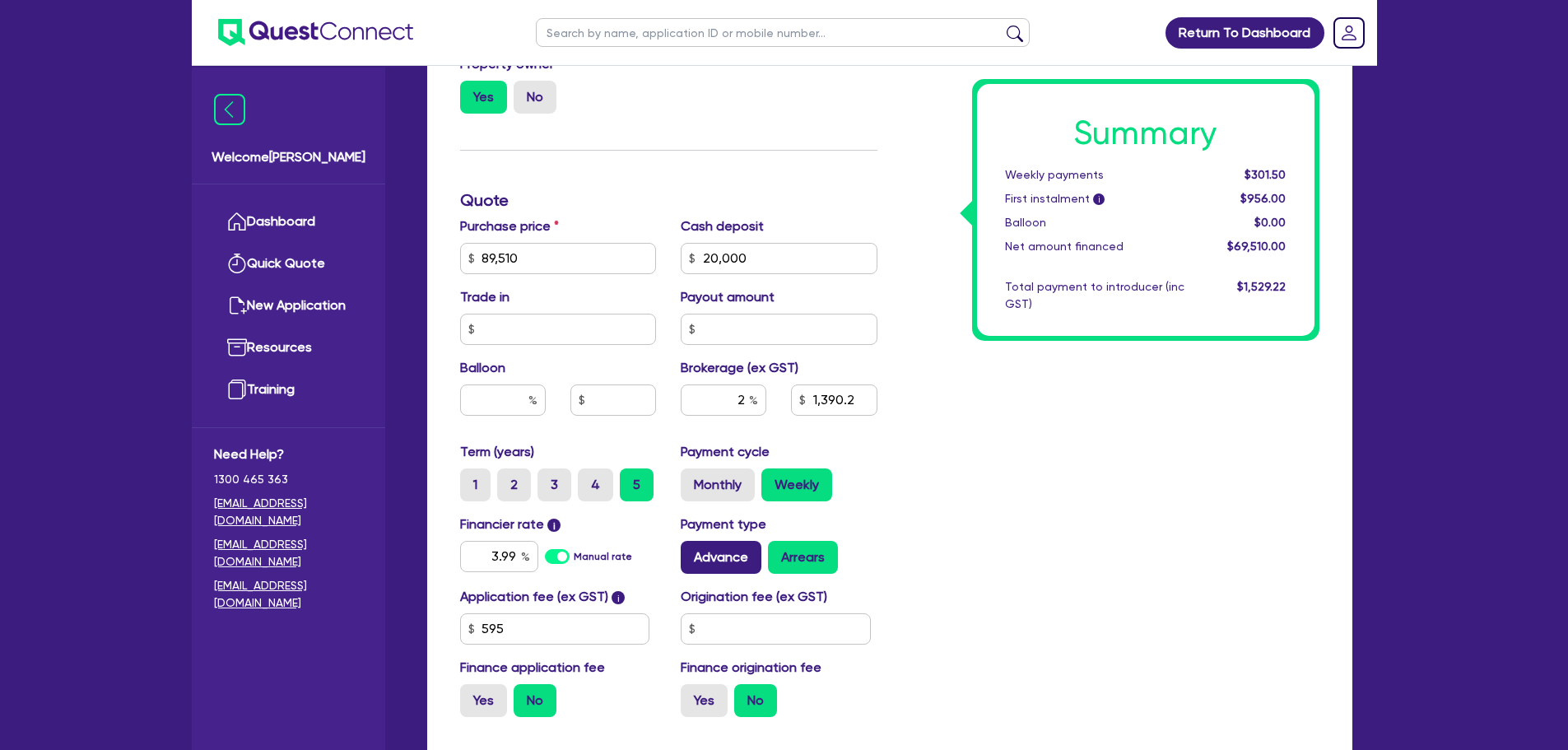
click at [745, 554] on label "Advance" at bounding box center [721, 557] width 81 height 33
click at [692, 552] on input "Advance" at bounding box center [686, 546] width 10 height 10
radio input "true"
type input "1,390.2"
click at [791, 554] on label "Arrears" at bounding box center [803, 557] width 70 height 33
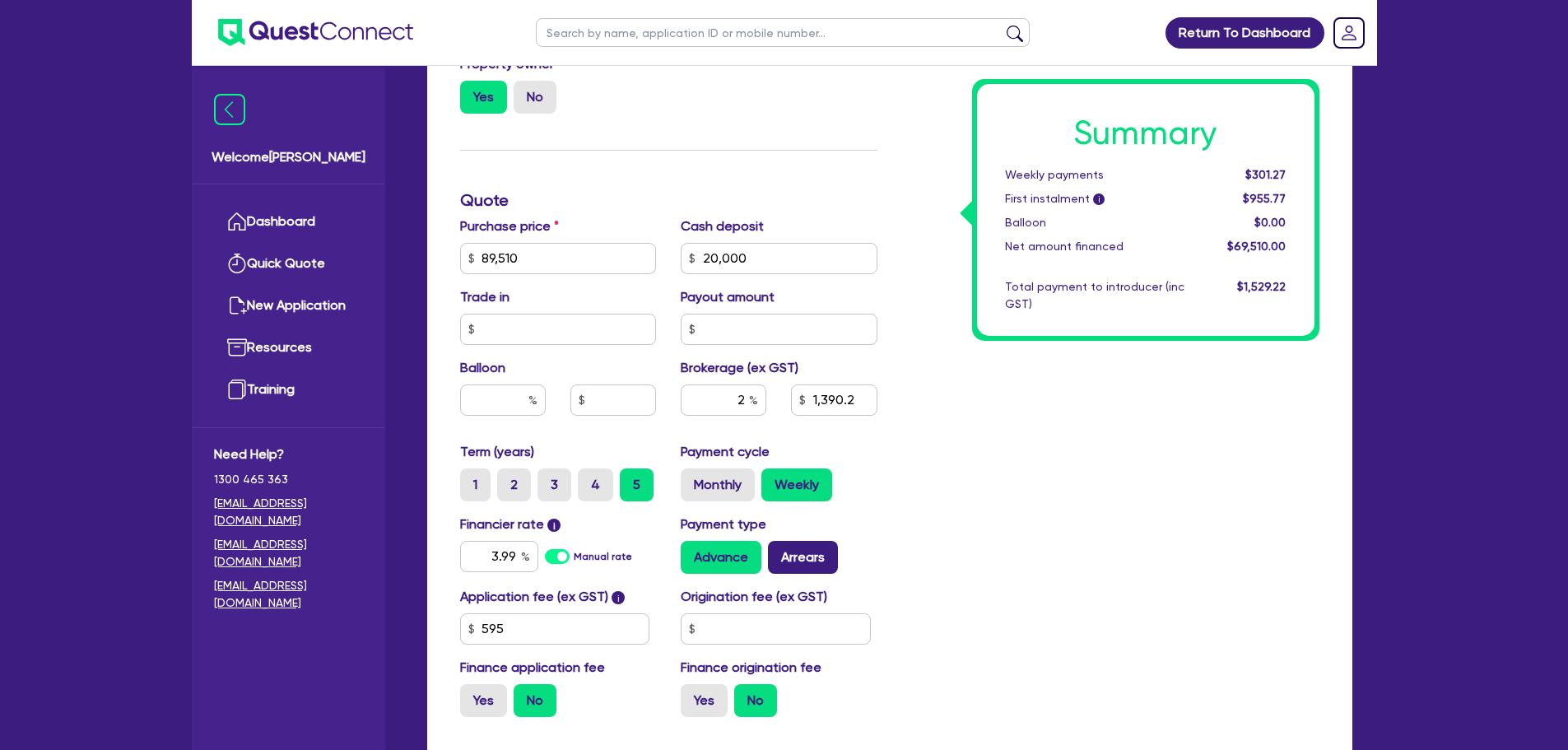
click at [779, 552] on input "Arrears" at bounding box center [773, 546] width 10 height 10
radio input "true"
type input "1,390.2"
click at [738, 560] on label "Advance" at bounding box center [721, 557] width 81 height 33
click at [692, 552] on input "Advance" at bounding box center [686, 546] width 10 height 10
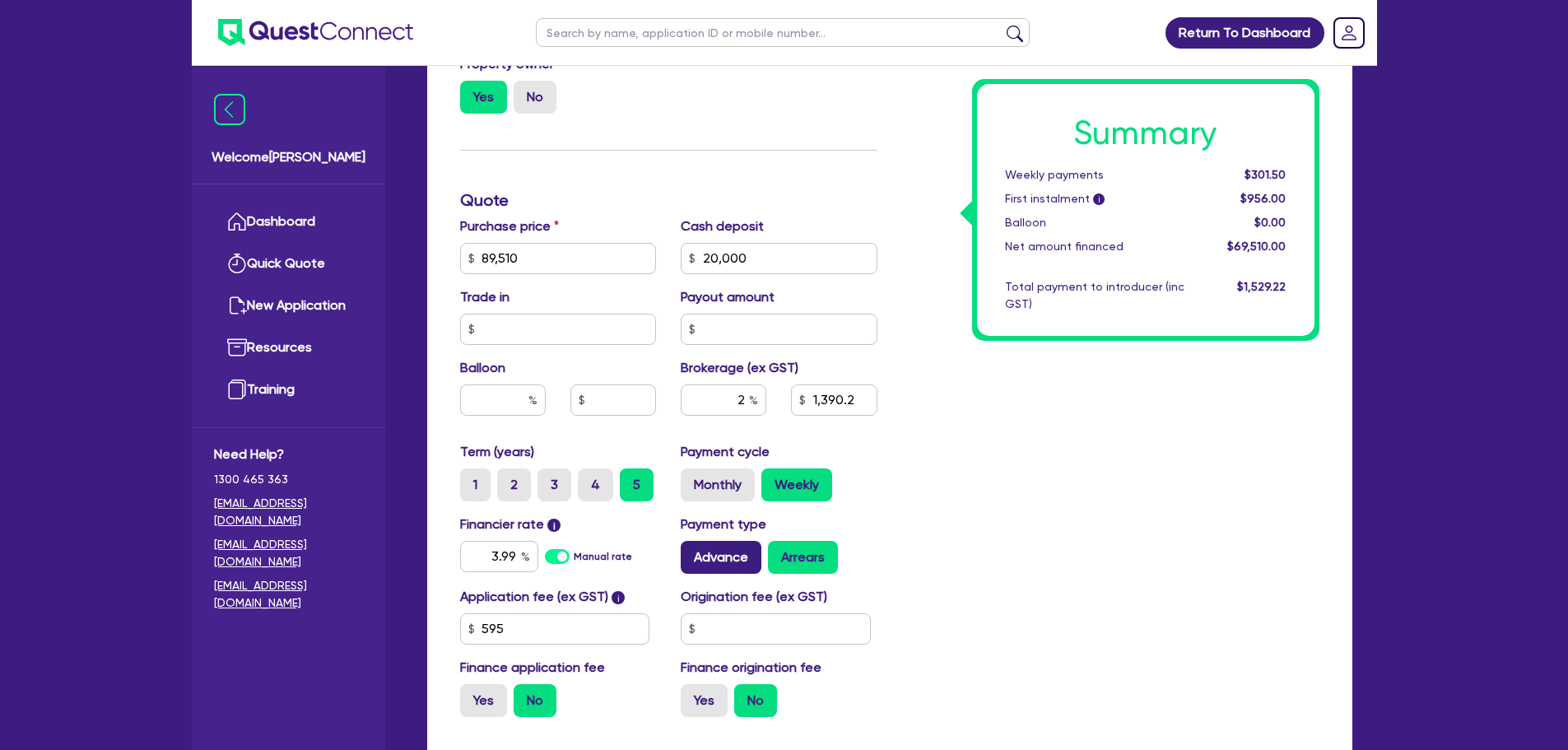
radio input "true"
type input "1,390.2"
click at [790, 561] on label "Arrears" at bounding box center [803, 557] width 70 height 33
click at [779, 552] on input "Arrears" at bounding box center [773, 546] width 10 height 10
radio input "true"
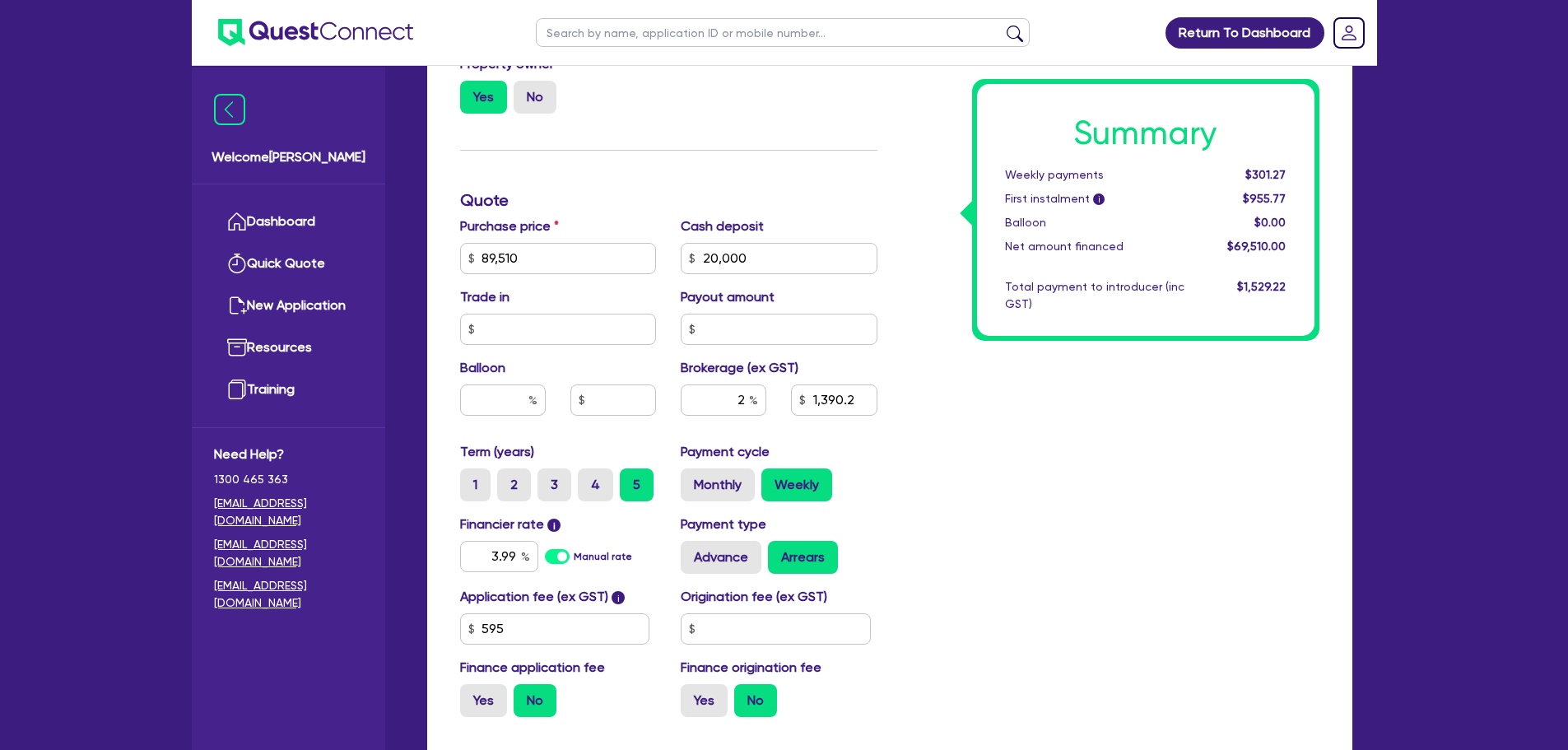
type input "1,390.2"
click at [730, 572] on label "Advance" at bounding box center [721, 557] width 81 height 33
click at [692, 552] on input "Advance" at bounding box center [686, 546] width 10 height 10
radio input "true"
type input "1,390.2"
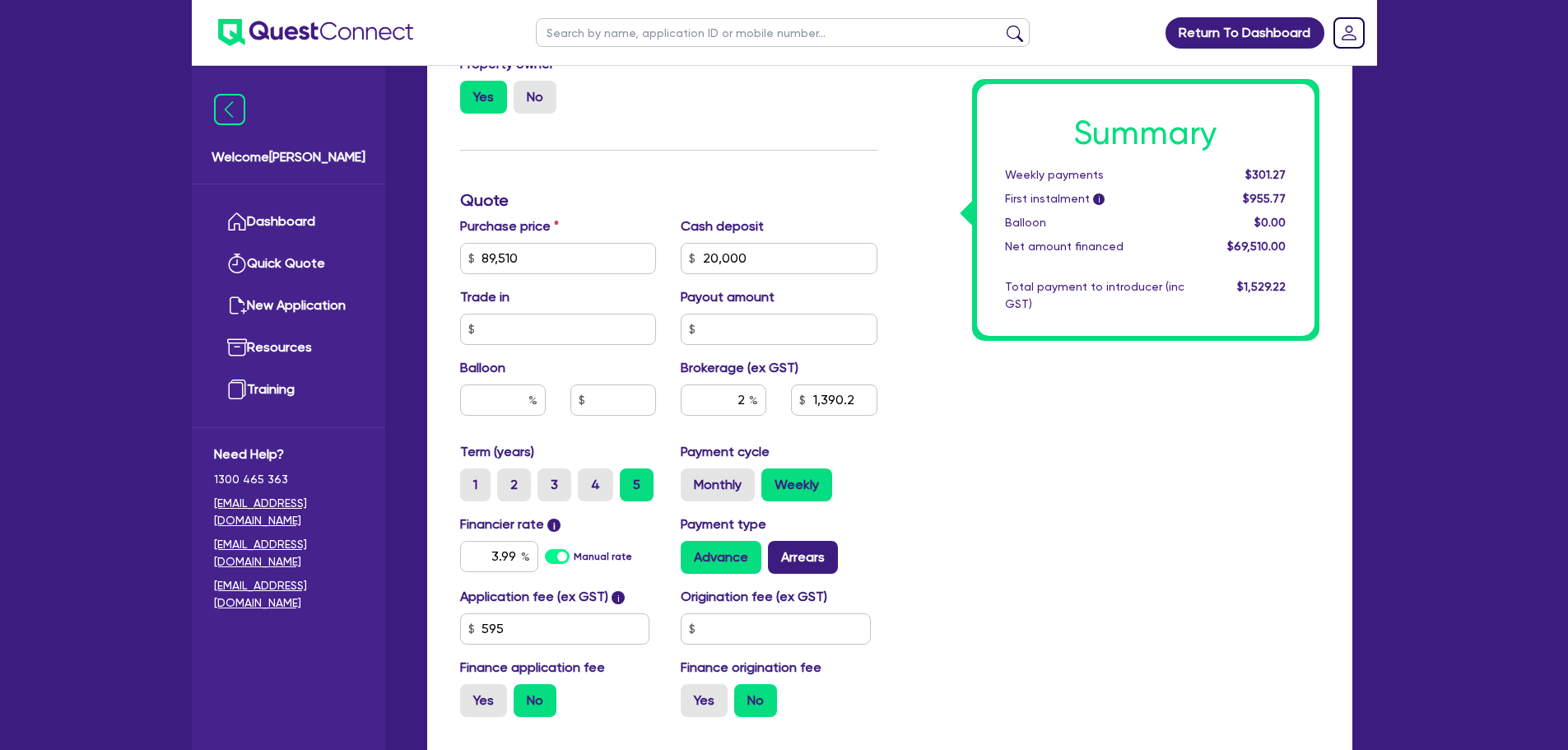
click at [805, 567] on label "Arrears" at bounding box center [803, 557] width 70 height 33
click at [779, 552] on input "Arrears" at bounding box center [773, 546] width 10 height 10
radio input "true"
type input "1,390.2"
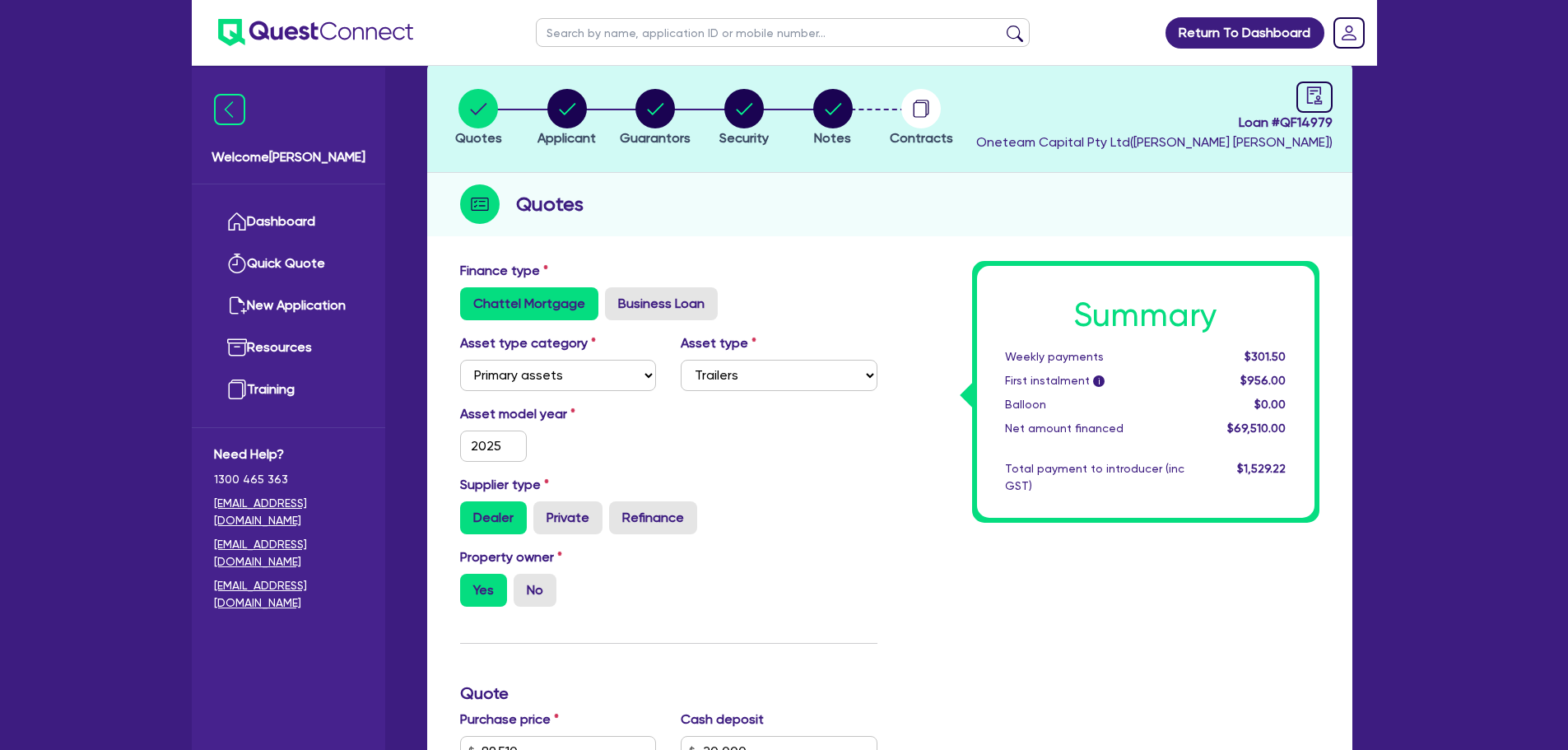
scroll to position [0, 0]
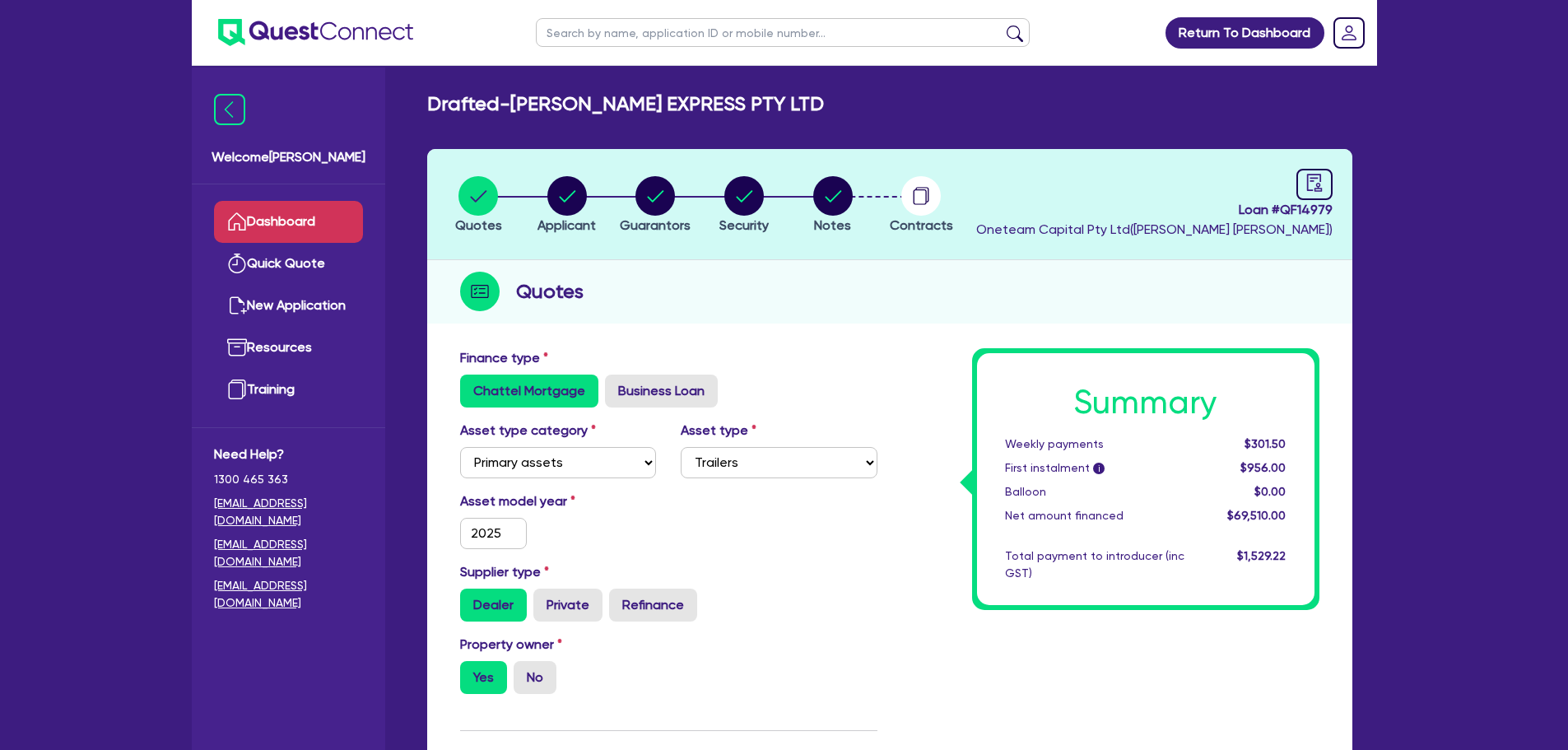
click at [312, 218] on link "Dashboard" at bounding box center [289, 221] width 149 height 42
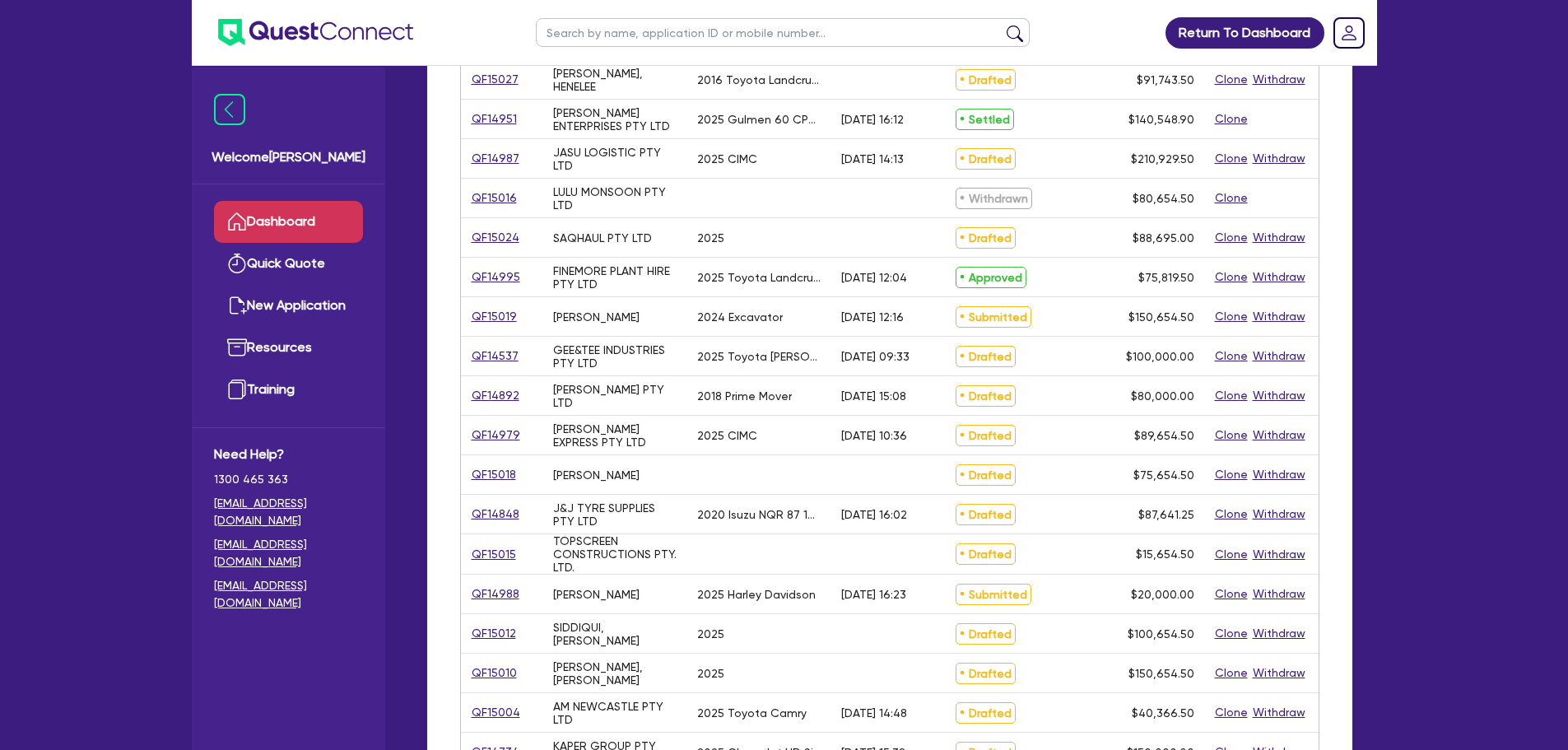
scroll to position [411, 0]
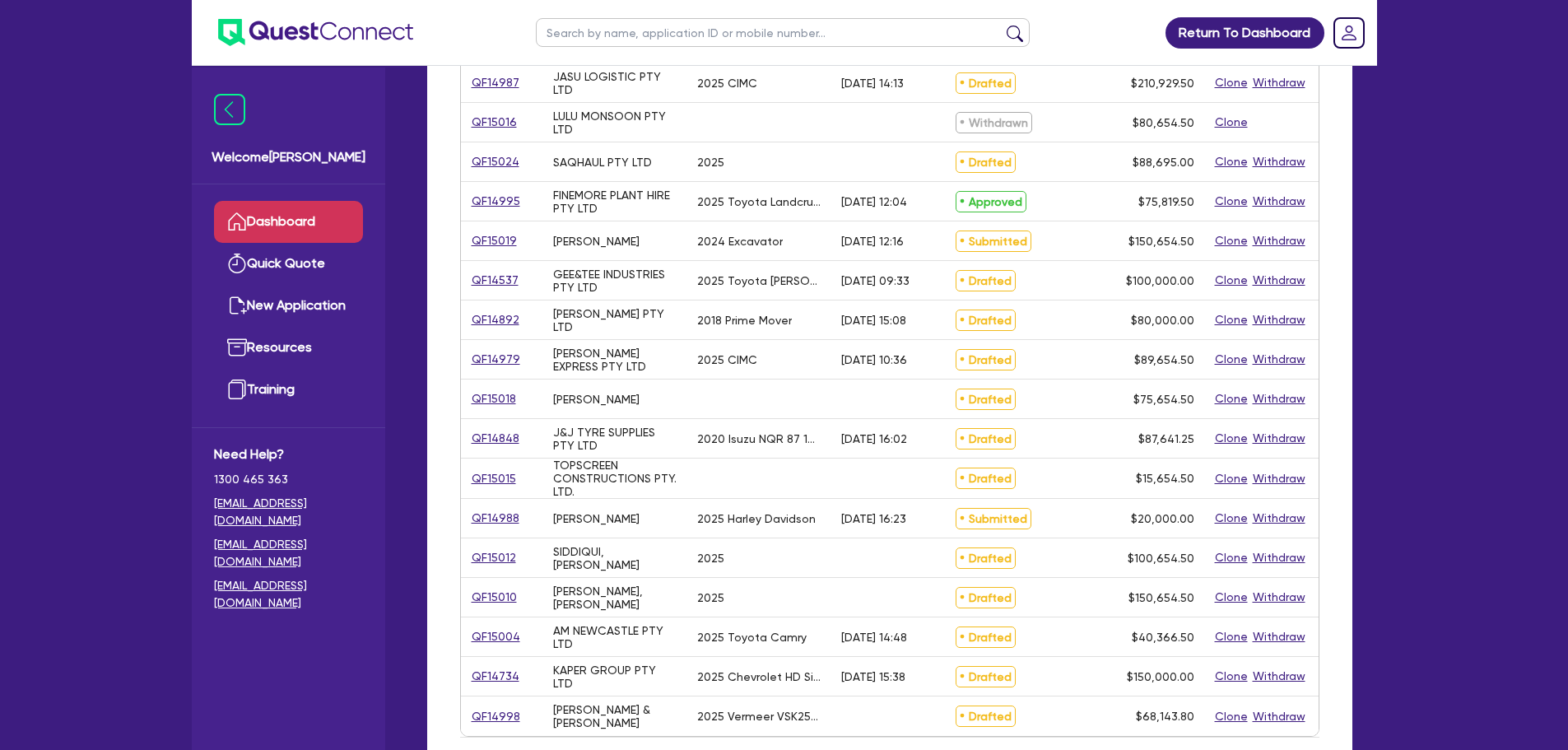
click at [498, 649] on div "QF15004" at bounding box center [502, 637] width 82 height 39
click at [502, 641] on link "QF15004" at bounding box center [496, 637] width 50 height 19
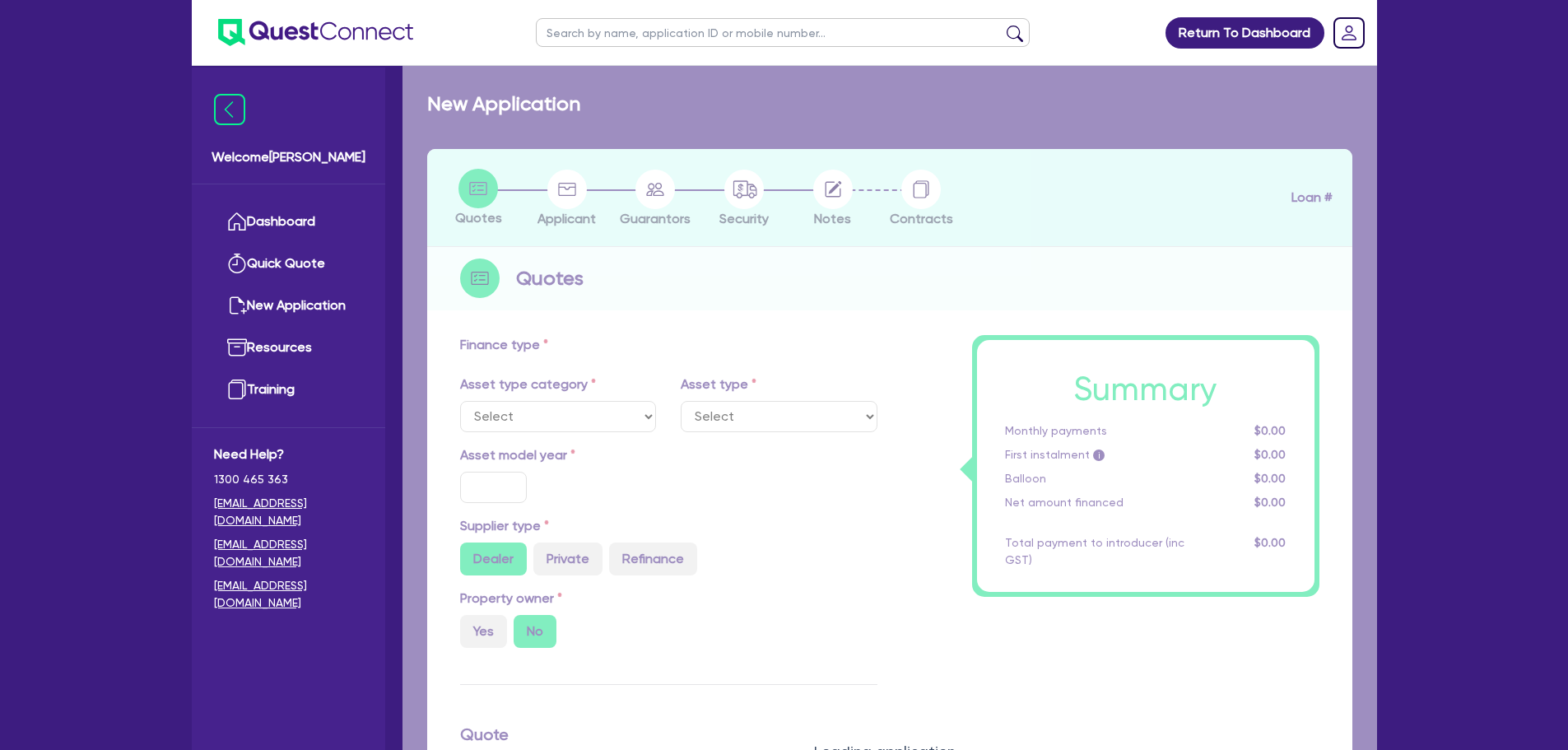
select select "CARS_AND_LIGHT_TRUCKS"
type input "2025"
radio input "true"
type input "39,712"
type input "3"
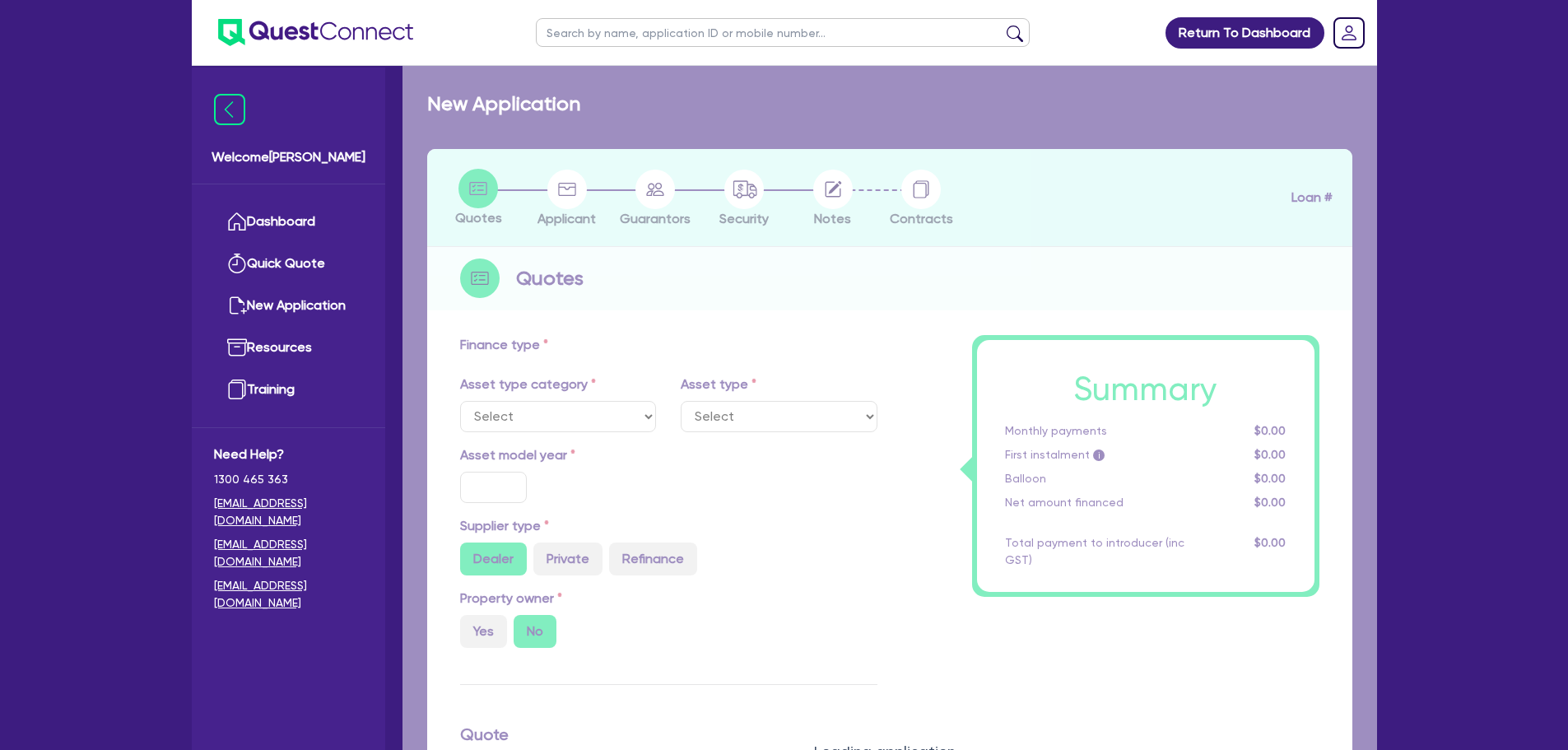
type input "1,210.99"
type input "6.5"
select select "PASSENGER_VEHICLES"
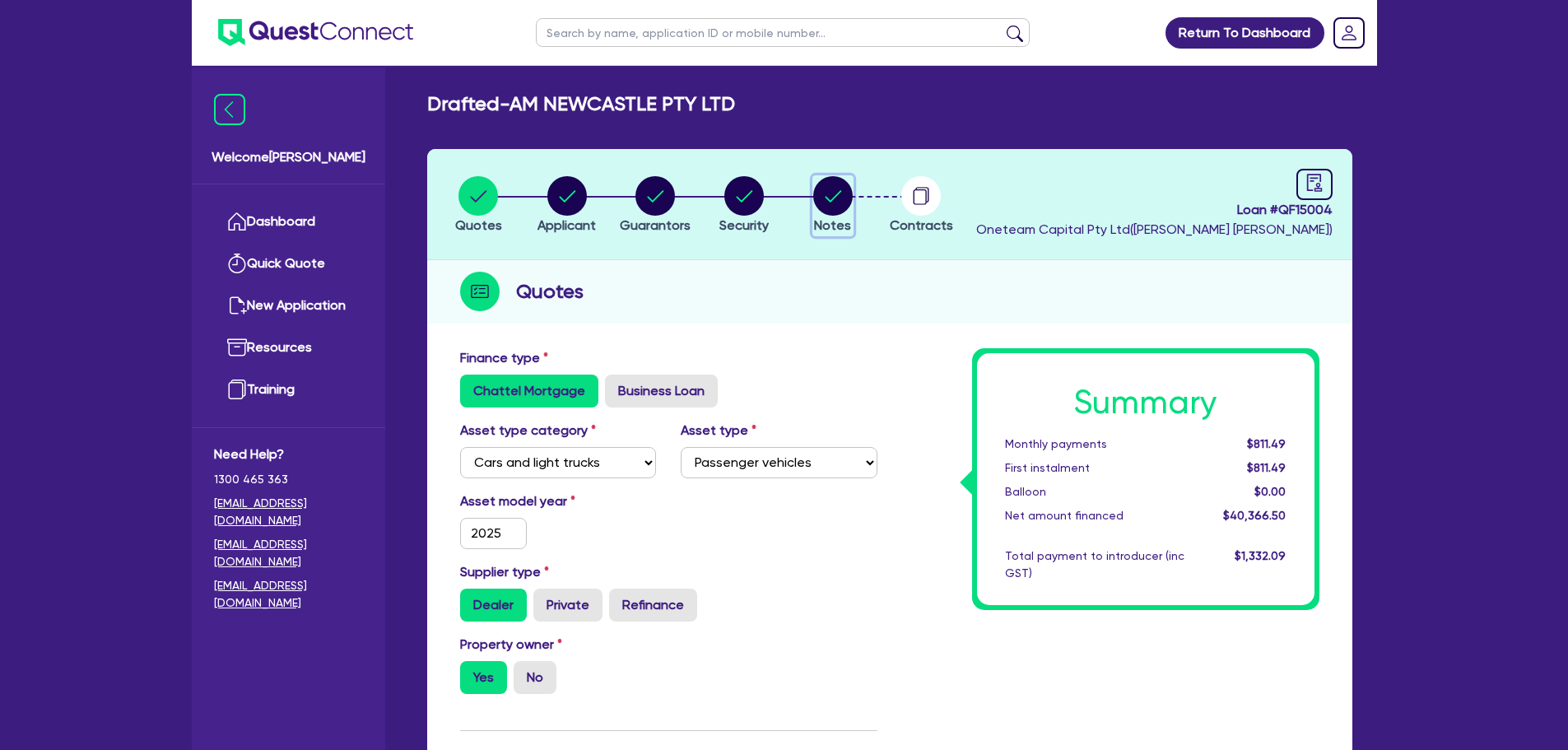
click at [850, 198] on circle "button" at bounding box center [833, 196] width 40 height 40
select select "Other"
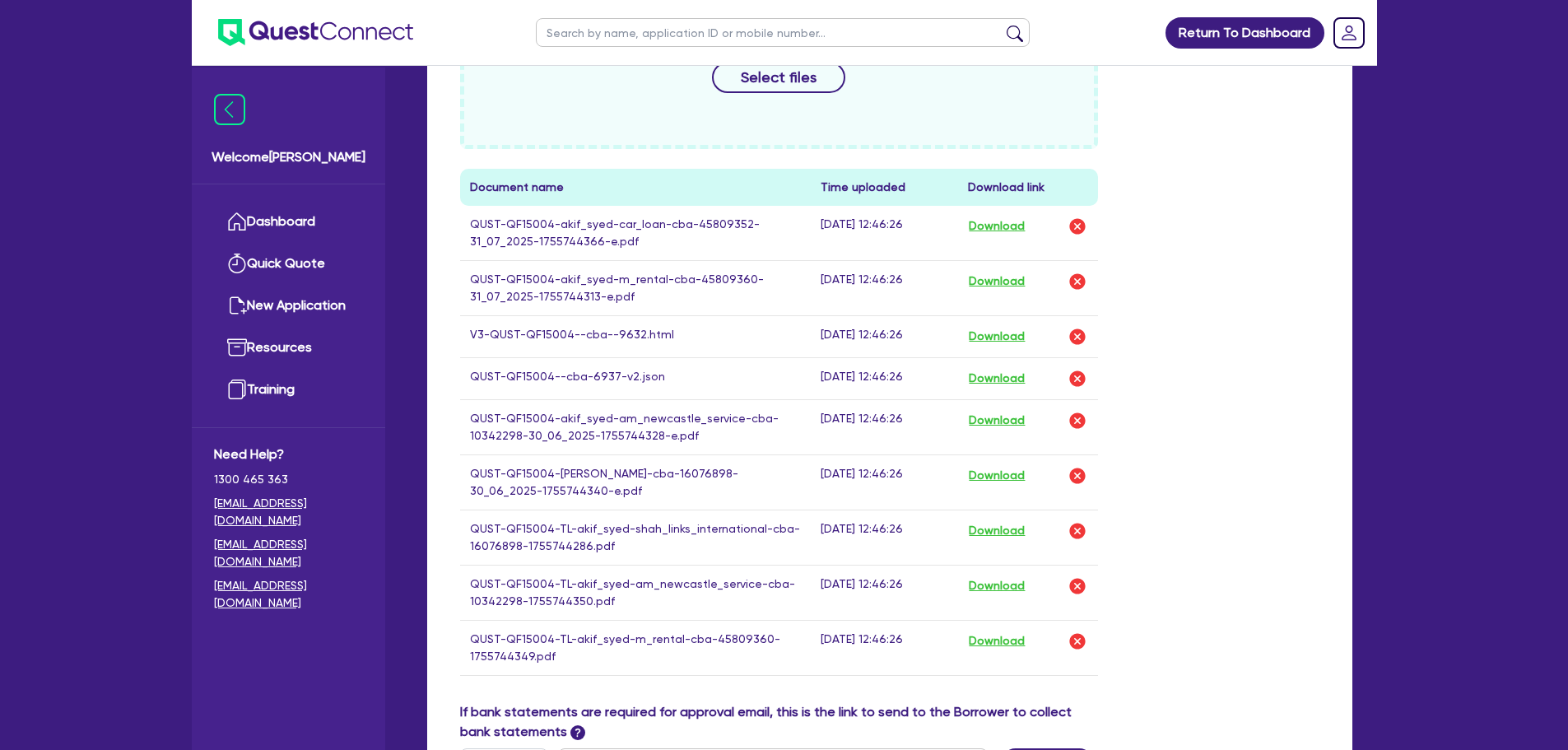
scroll to position [906, 0]
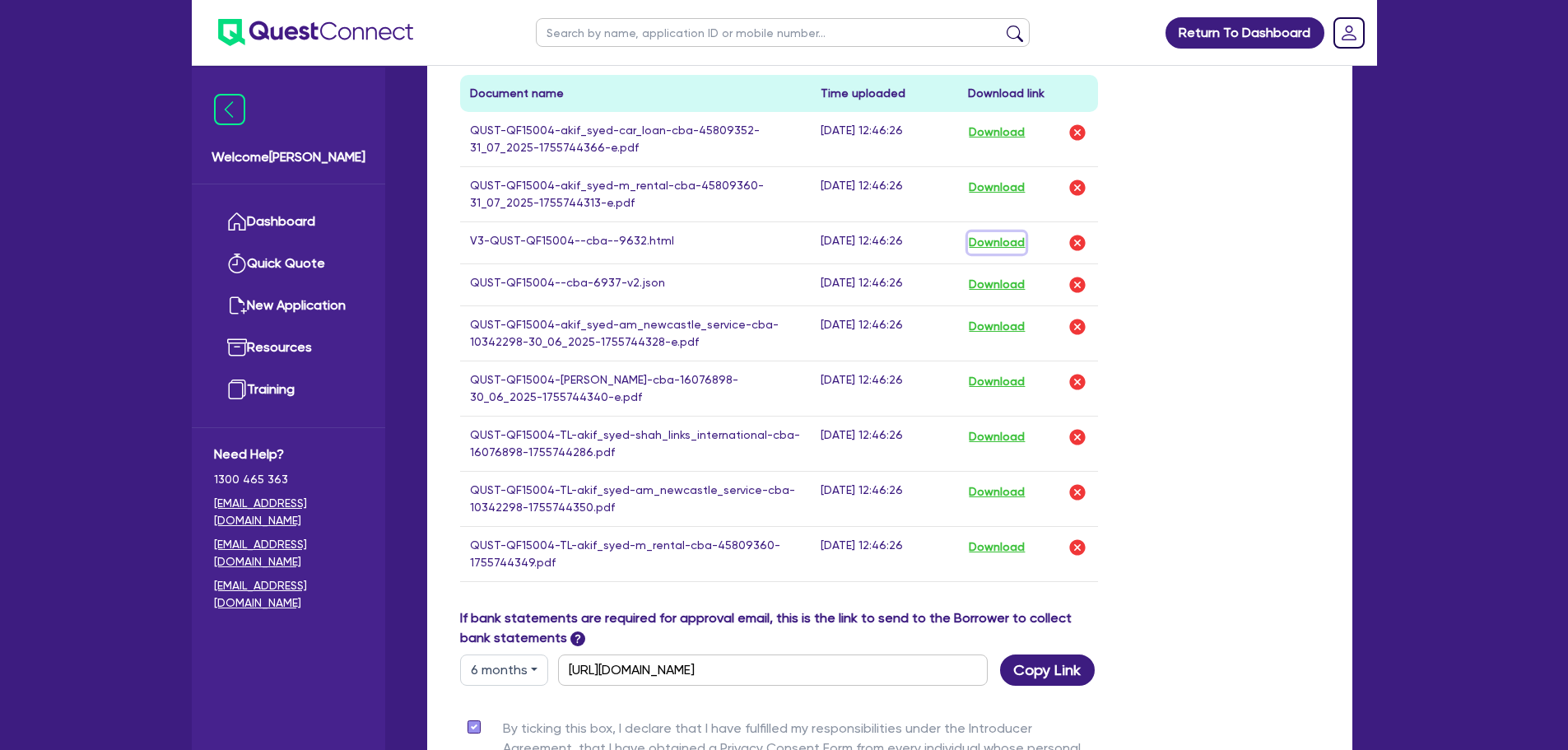
click at [988, 238] on button "Download" at bounding box center [997, 243] width 57 height 22
